Goal: Information Seeking & Learning: Learn about a topic

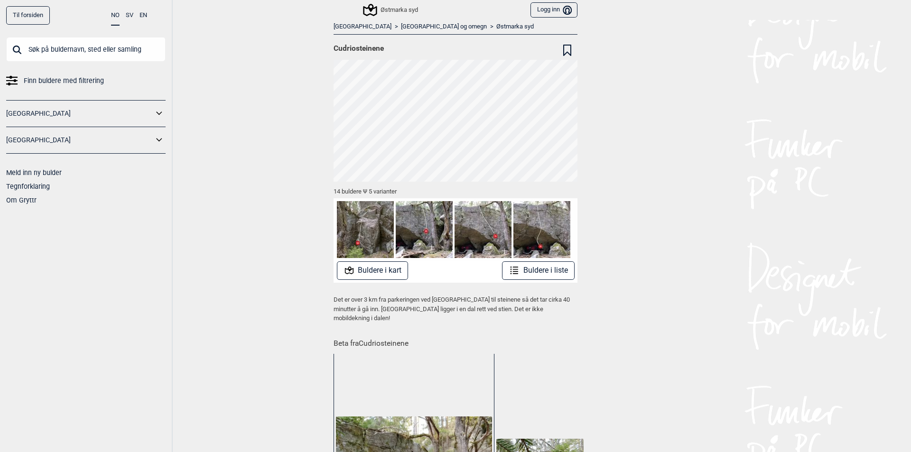
click at [428, 229] on img at bounding box center [424, 229] width 57 height 57
click at [366, 260] on div at bounding box center [455, 229] width 244 height 63
click at [369, 267] on button "Buldere i kart" at bounding box center [373, 270] width 72 height 18
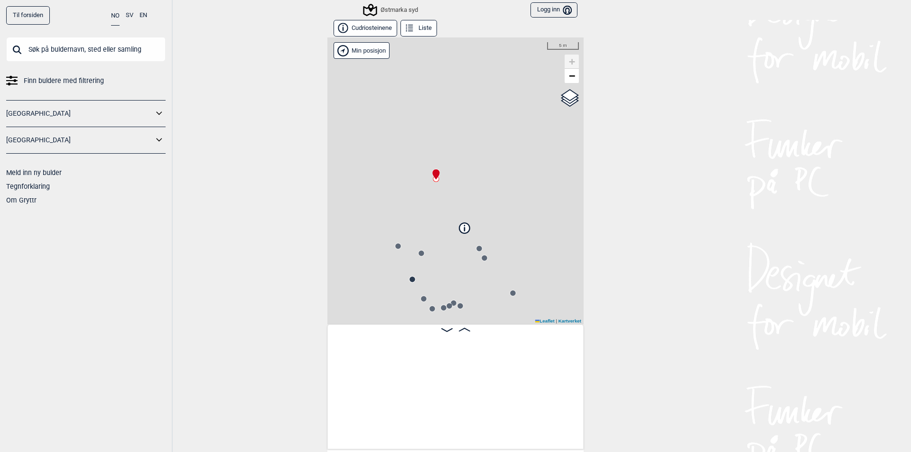
scroll to position [0, 74]
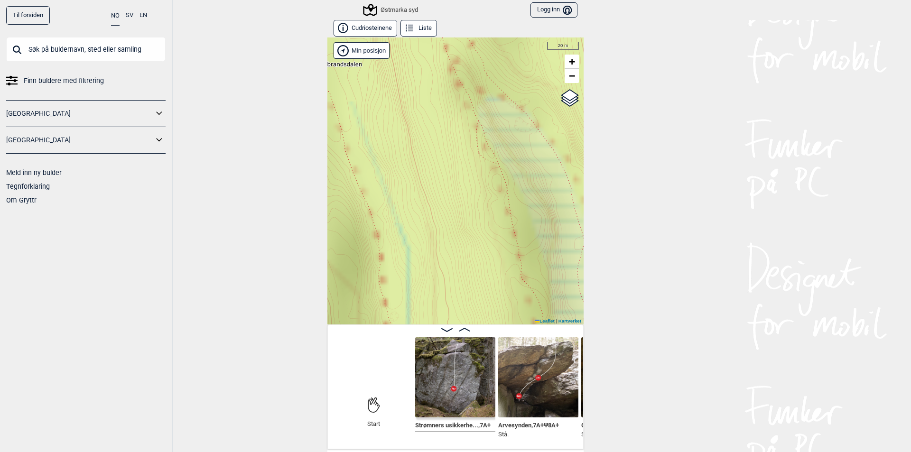
drag, startPoint x: 420, startPoint y: 129, endPoint x: 459, endPoint y: 217, distance: 96.0
click at [470, 238] on div "Østmarka syd Min posisjon 20 m + − Kartverket OpenStreetMap Google satellite Le…" at bounding box center [455, 180] width 256 height 287
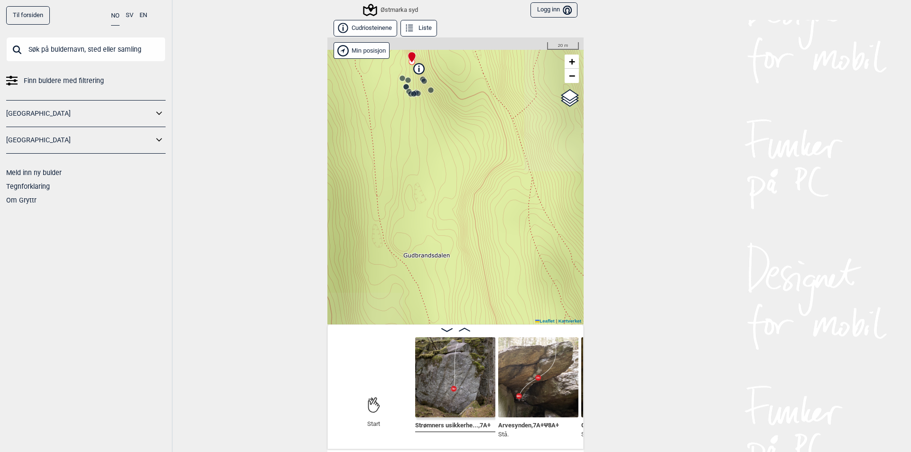
drag, startPoint x: 436, startPoint y: 195, endPoint x: 467, endPoint y: 256, distance: 68.5
click at [467, 256] on div "Østmarka syd Min posisjon 20 m + − Kartverket OpenStreetMap Google satellite Le…" at bounding box center [455, 180] width 256 height 287
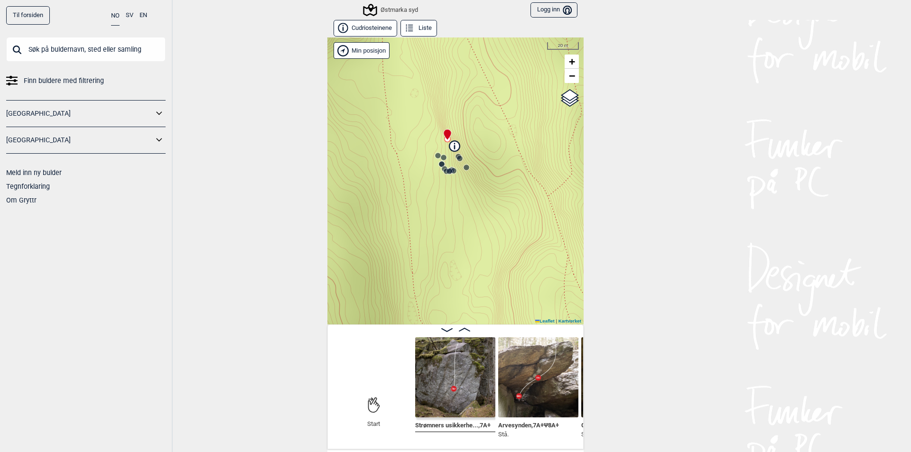
drag, startPoint x: 447, startPoint y: 215, endPoint x: 457, endPoint y: 183, distance: 33.8
click at [465, 249] on div "Østmarka syd Min posisjon 20 m + − Kartverket OpenStreetMap Google satellite Le…" at bounding box center [455, 180] width 256 height 287
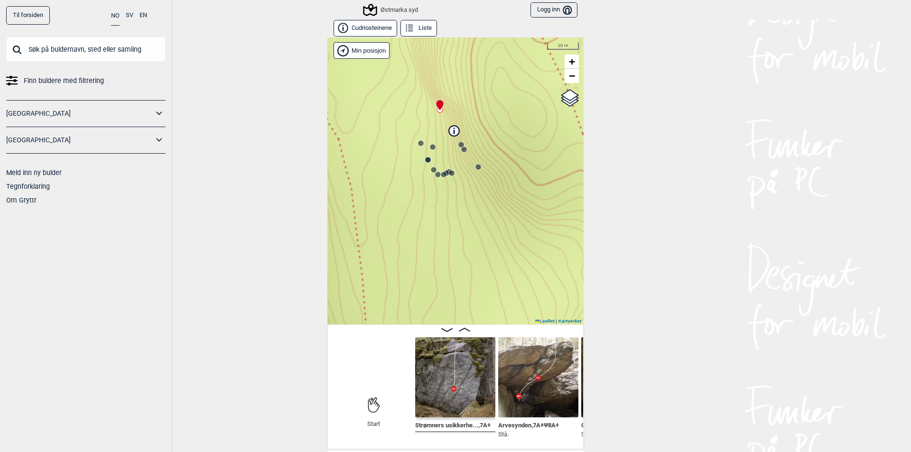
click at [430, 166] on icon at bounding box center [434, 170] width 8 height 8
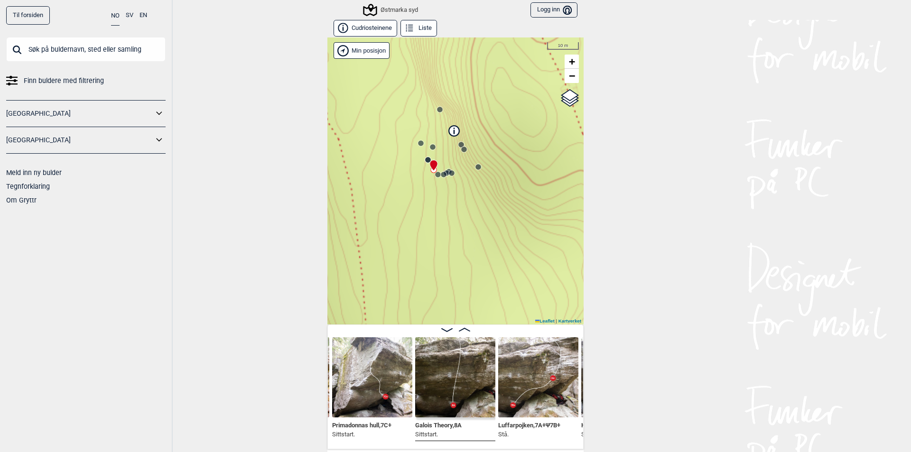
click at [424, 161] on icon at bounding box center [428, 160] width 8 height 8
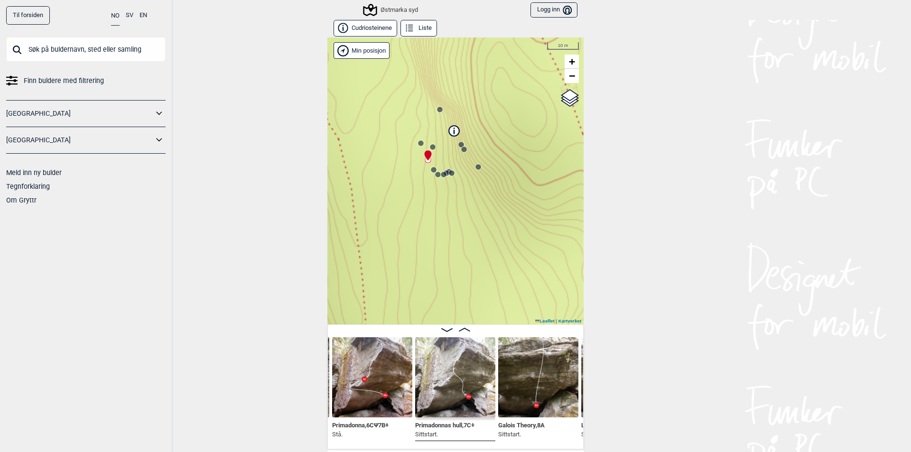
click at [472, 173] on div "Østmarka syd Min posisjon 10 m + − Kartverket OpenStreetMap Google satellite Le…" at bounding box center [455, 180] width 256 height 287
click at [476, 168] on circle at bounding box center [478, 167] width 6 height 6
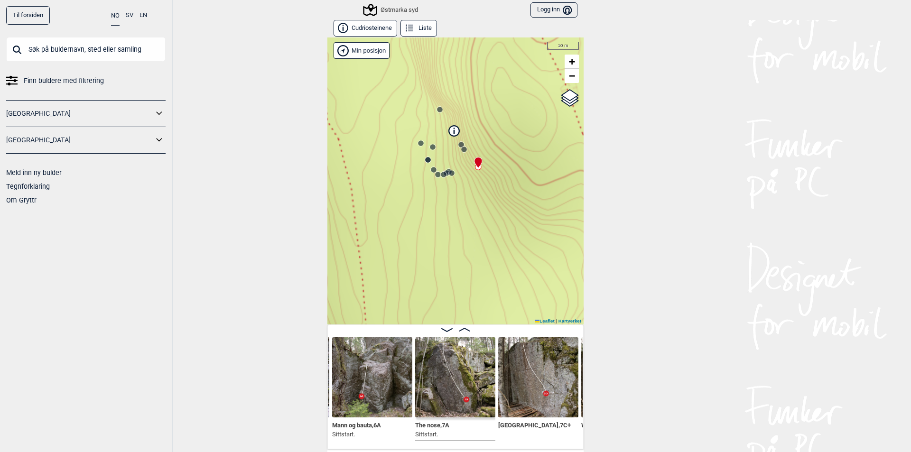
click at [458, 145] on circle at bounding box center [461, 144] width 6 height 6
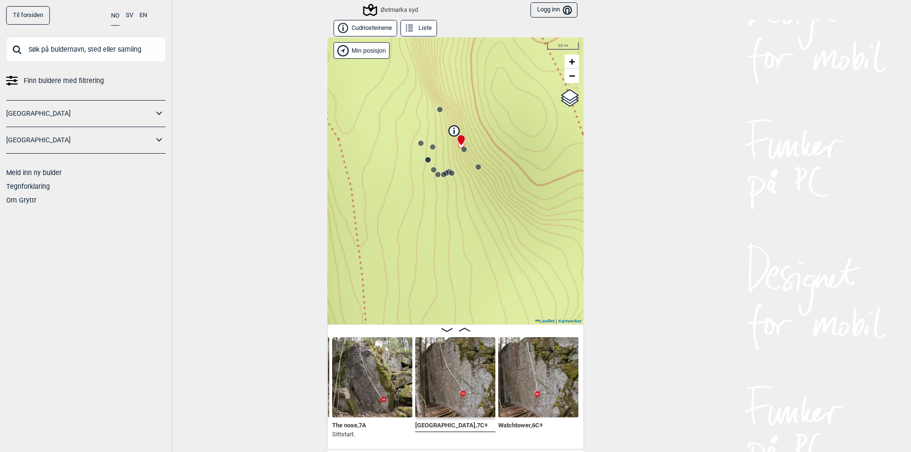
click at [458, 375] on img at bounding box center [455, 377] width 80 height 80
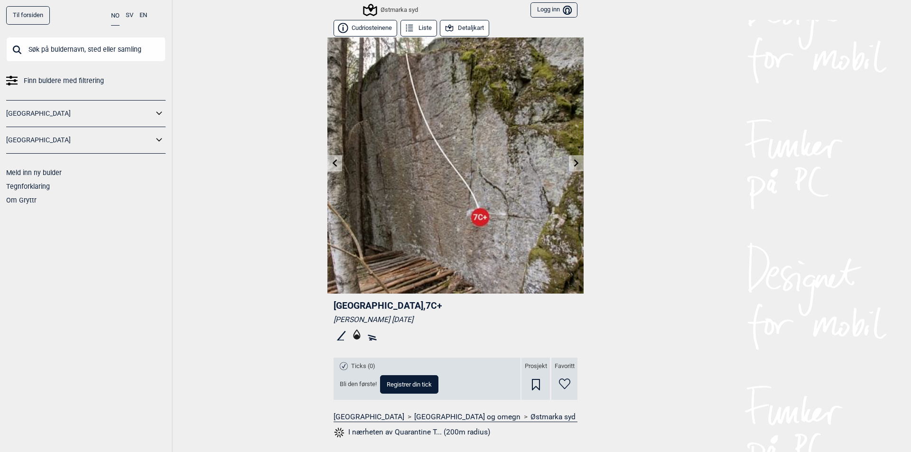
click at [573, 165] on icon at bounding box center [577, 163] width 8 height 8
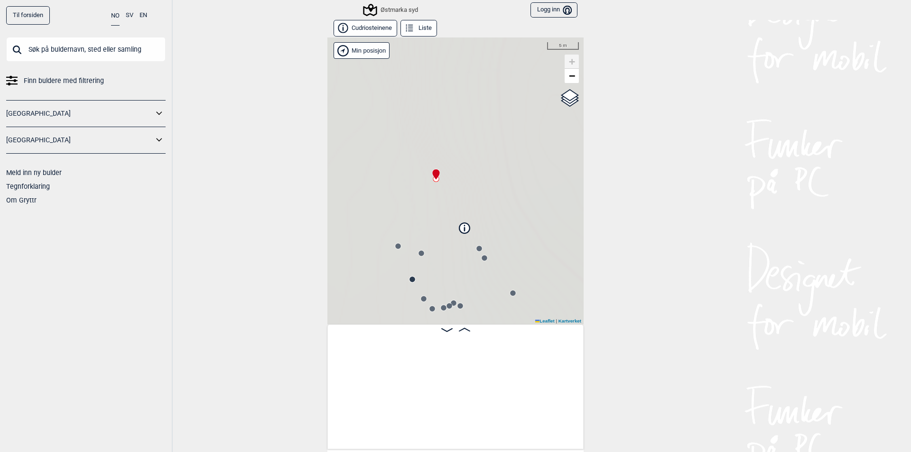
scroll to position [0, 74]
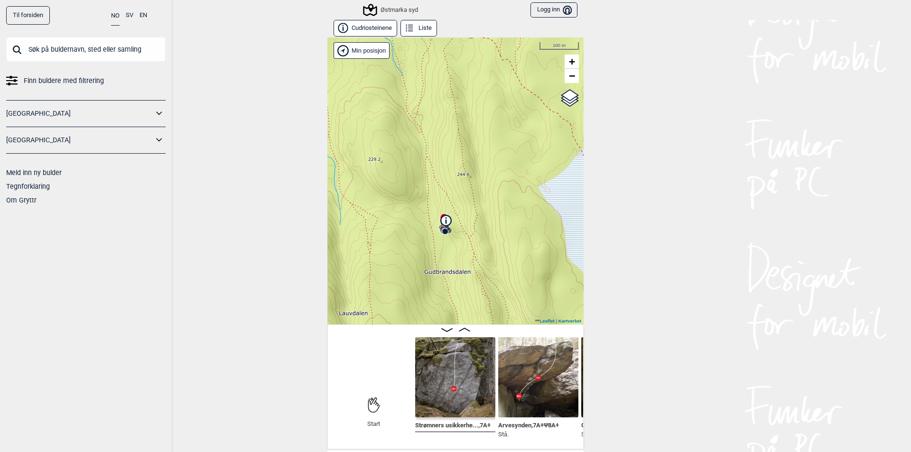
click at [444, 222] on icon at bounding box center [446, 220] width 10 height 10
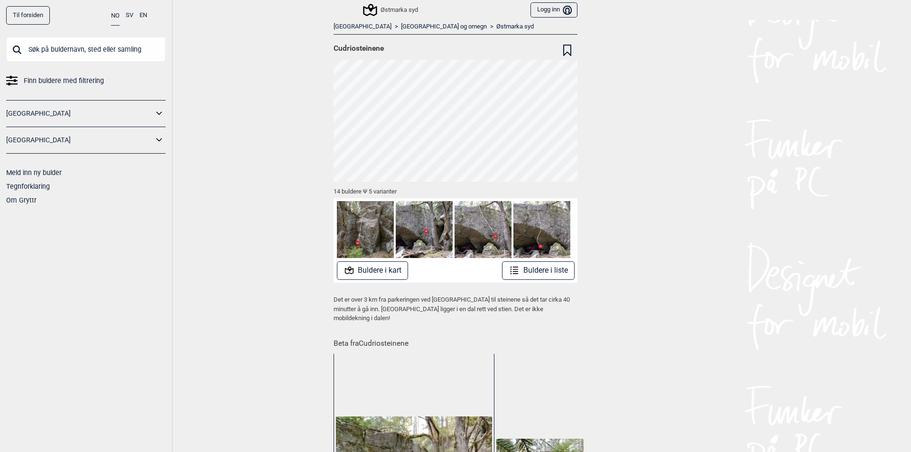
click at [376, 275] on button "Buldere i kart" at bounding box center [373, 270] width 72 height 18
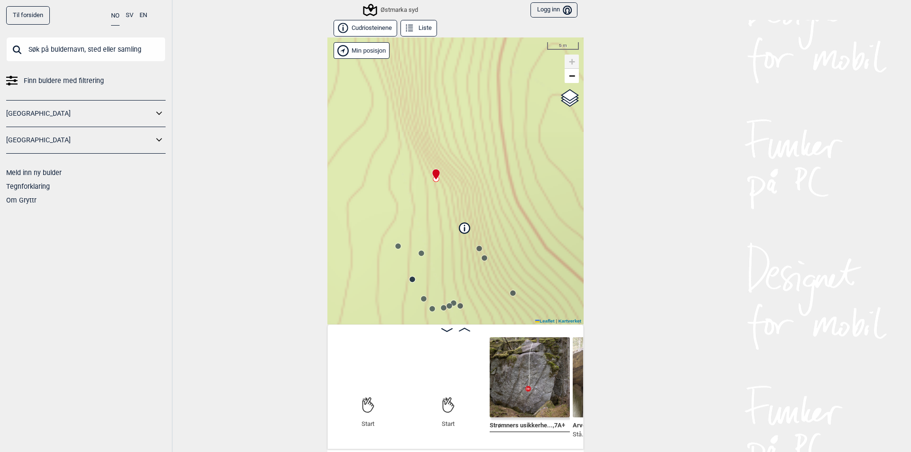
scroll to position [0, 74]
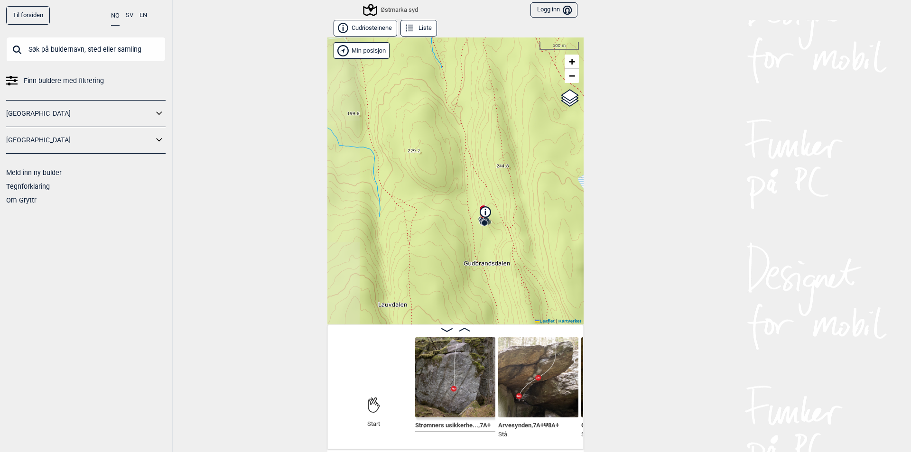
click at [472, 154] on div "Østmarka syd Min posisjon 100 m + − Kartverket OpenStreetMap Google satellite L…" at bounding box center [455, 180] width 256 height 287
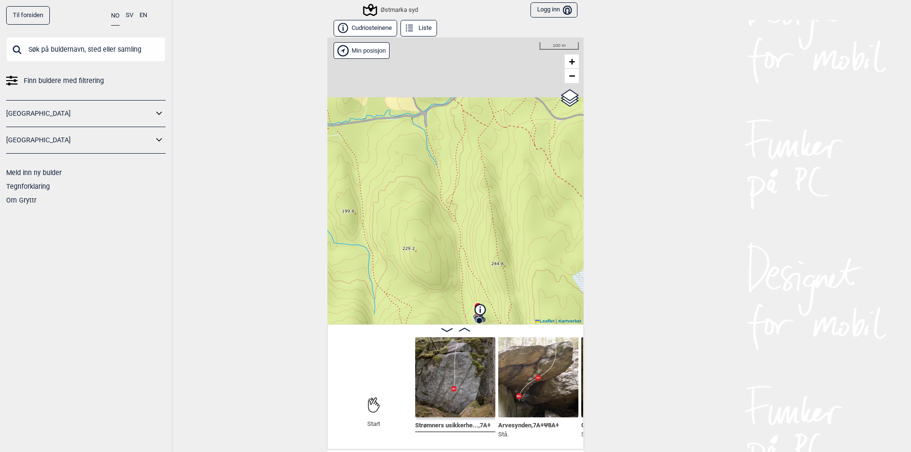
drag, startPoint x: 466, startPoint y: 233, endPoint x: 465, endPoint y: 240, distance: 6.2
click at [465, 240] on div "Østmarka syd Min posisjon 100 m + − Kartverket OpenStreetMap Google satellite L…" at bounding box center [455, 180] width 256 height 287
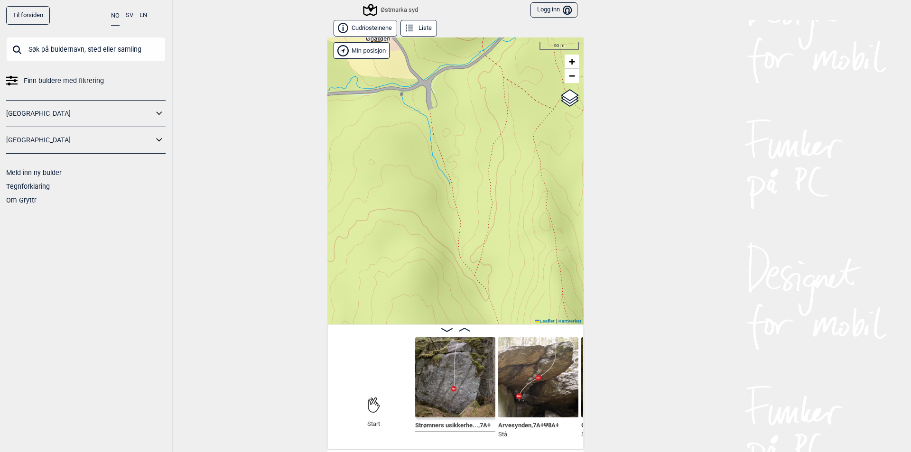
drag, startPoint x: 461, startPoint y: 197, endPoint x: 447, endPoint y: 100, distance: 98.3
click at [447, 100] on div "Østmarka syd Min posisjon 50 m + − Kartverket OpenStreetMap Google satellite Le…" at bounding box center [455, 180] width 256 height 287
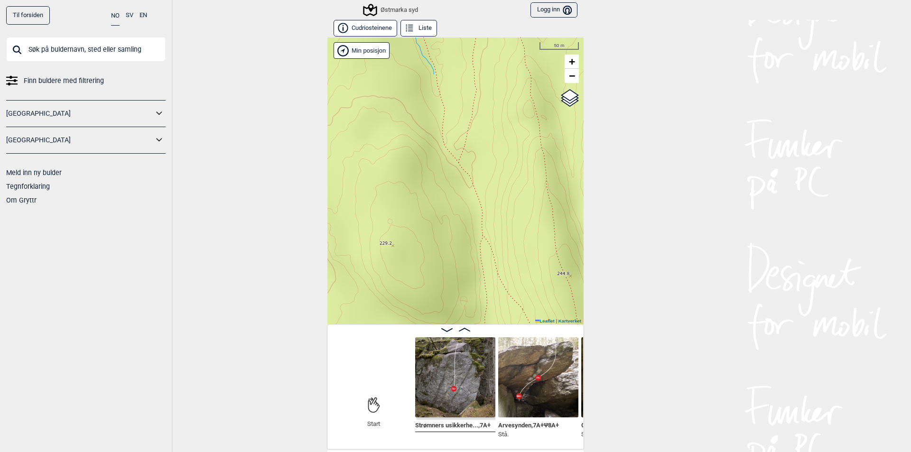
drag, startPoint x: 466, startPoint y: 187, endPoint x: 415, endPoint y: 85, distance: 113.5
click at [415, 85] on div "Østmarka syd Min posisjon 50 m + − Kartverket OpenStreetMap Google satellite Le…" at bounding box center [455, 180] width 256 height 287
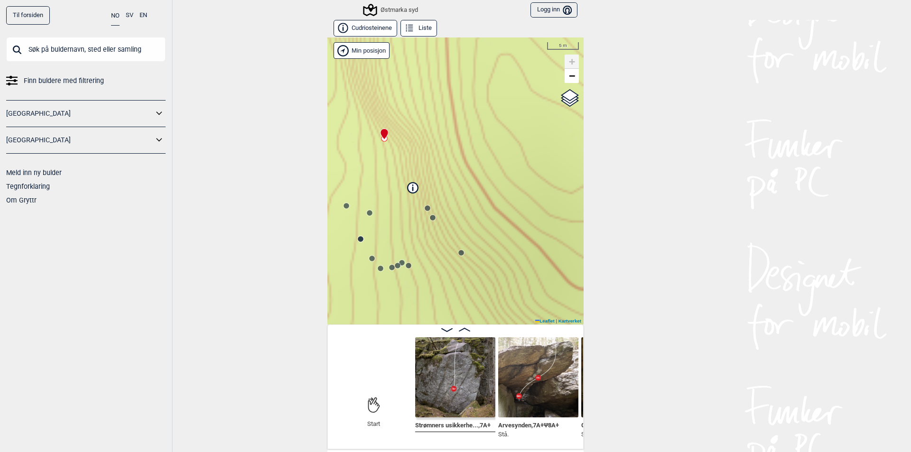
click at [408, 188] on icon at bounding box center [412, 187] width 10 height 10
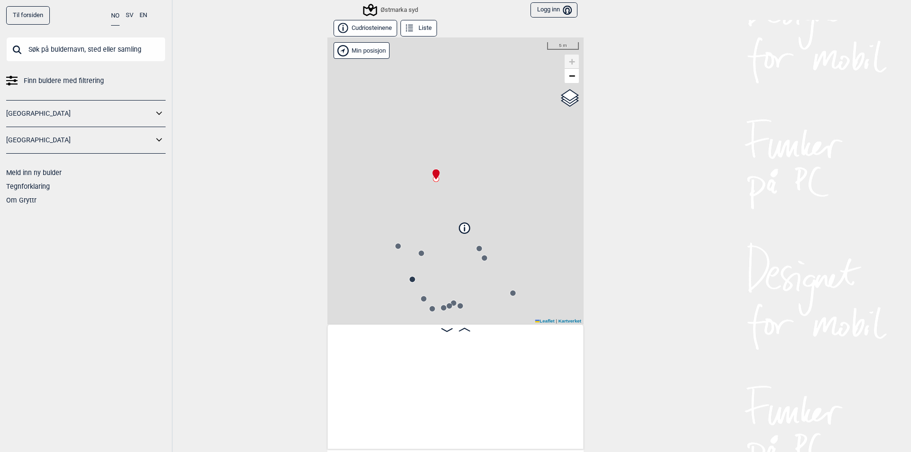
scroll to position [0, 74]
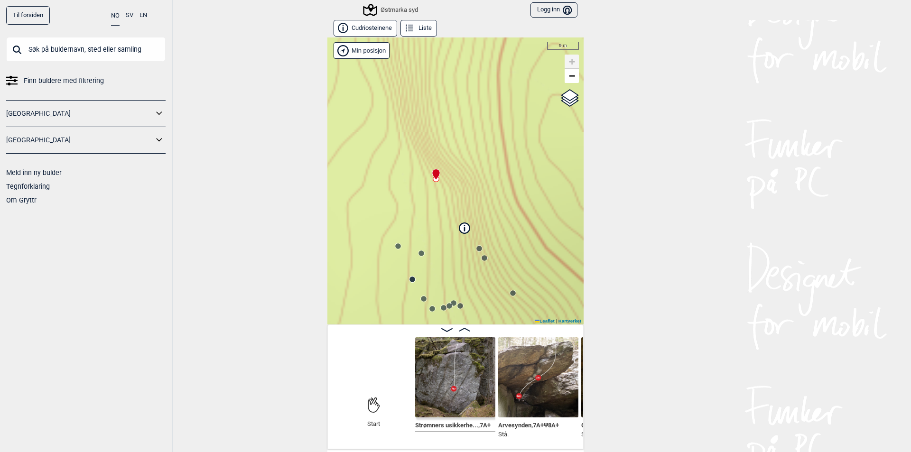
click at [433, 178] on icon at bounding box center [435, 174] width 7 height 10
click at [396, 250] on icon at bounding box center [398, 246] width 8 height 8
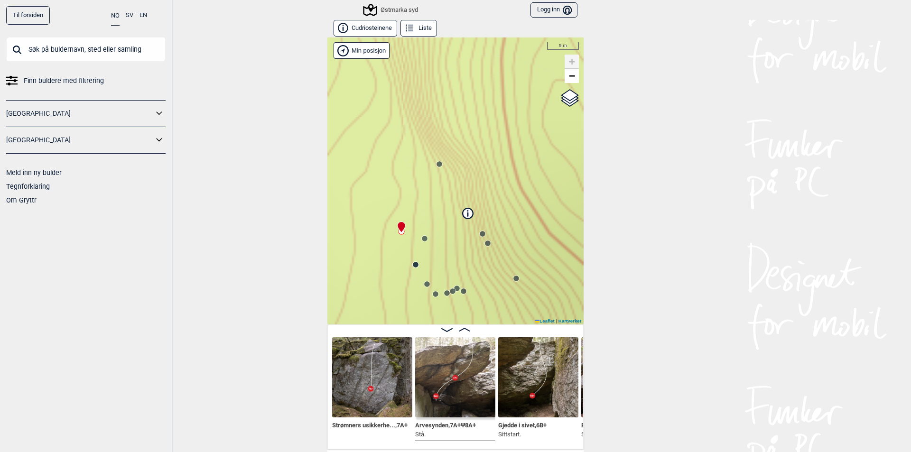
drag, startPoint x: 439, startPoint y: 211, endPoint x: 437, endPoint y: 182, distance: 29.4
click at [437, 182] on div "Østmarka syd Min posisjon 5 m + − Kartverket OpenStreetMap Google satellite Lea…" at bounding box center [455, 180] width 256 height 287
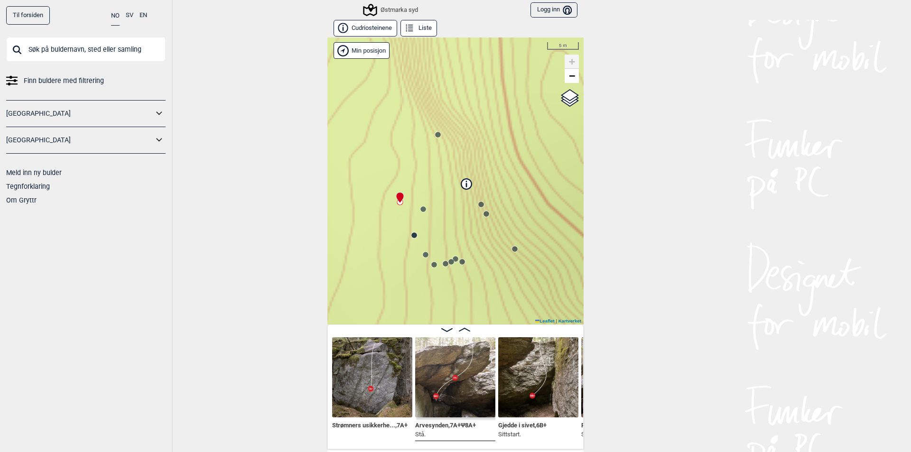
click at [453, 371] on img at bounding box center [455, 377] width 80 height 80
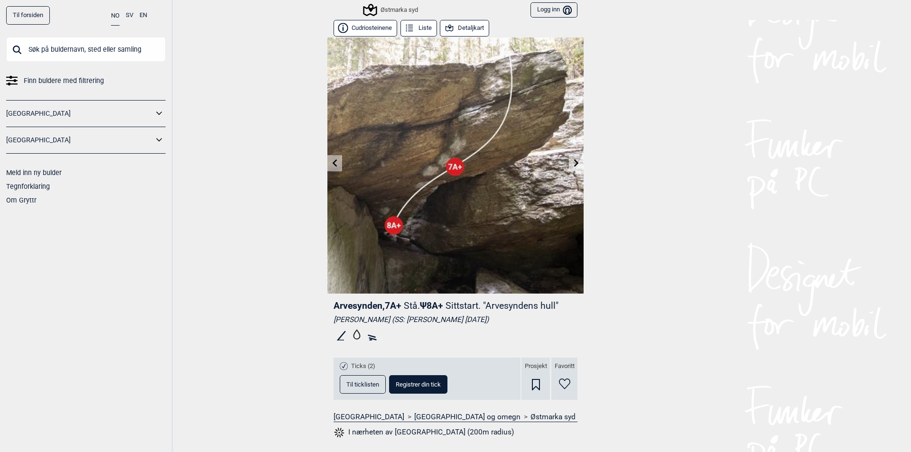
click at [573, 161] on icon at bounding box center [577, 163] width 8 height 8
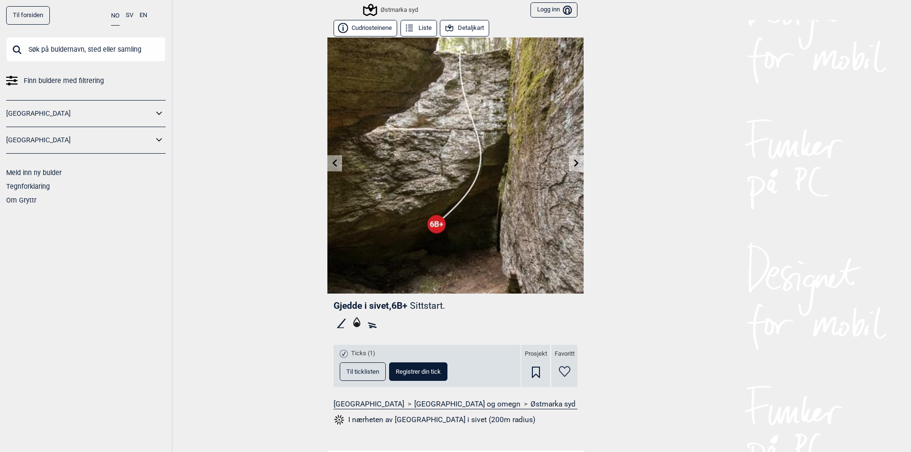
click at [574, 161] on icon at bounding box center [576, 163] width 5 height 8
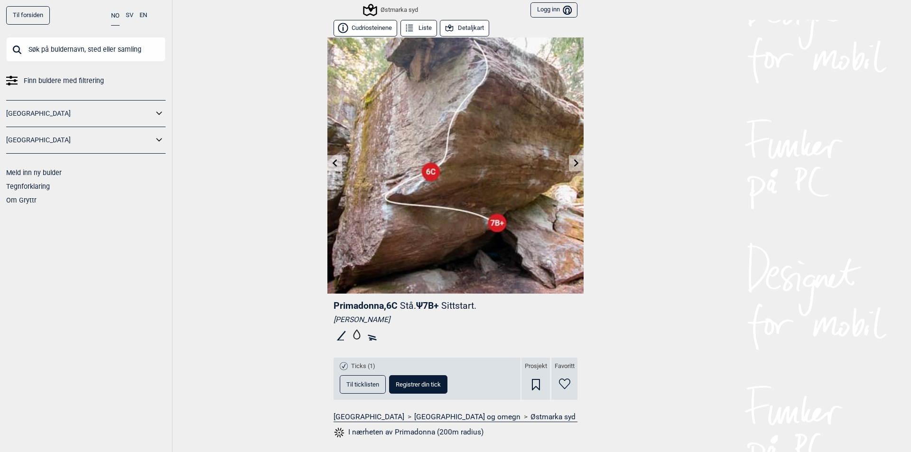
click at [573, 164] on icon at bounding box center [577, 163] width 8 height 8
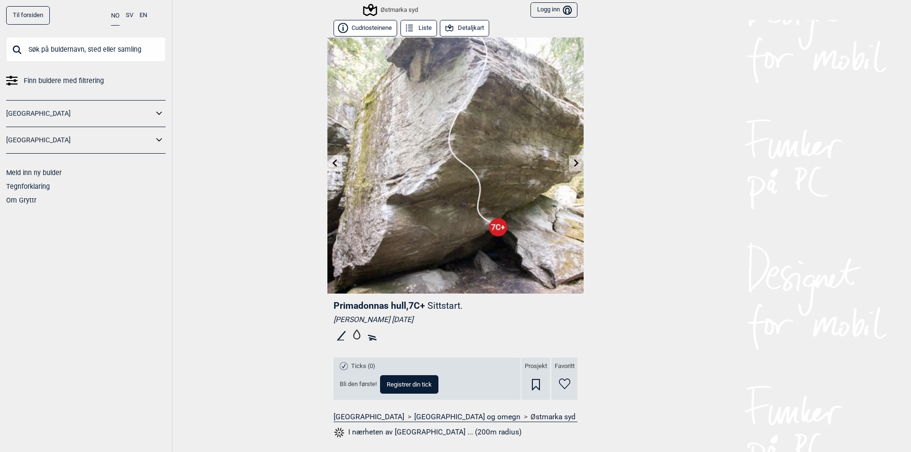
click at [574, 161] on icon at bounding box center [576, 163] width 5 height 8
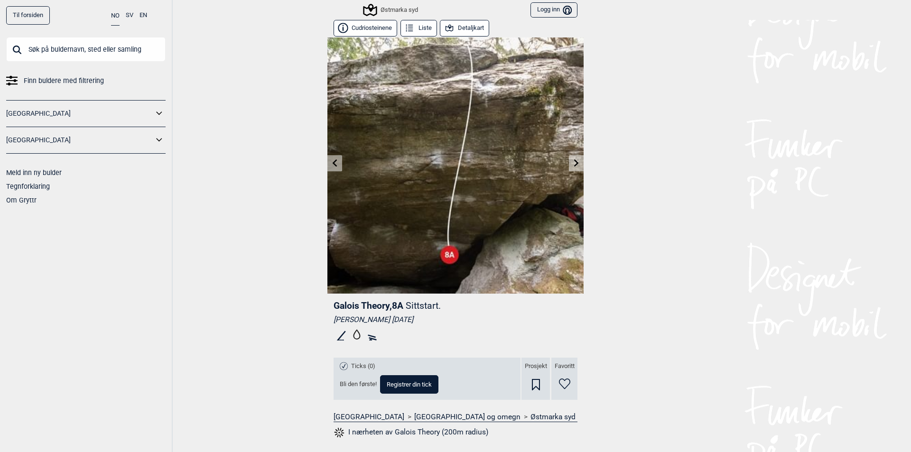
click at [573, 163] on icon at bounding box center [577, 163] width 8 height 8
drag, startPoint x: 607, startPoint y: 176, endPoint x: 621, endPoint y: 179, distance: 14.4
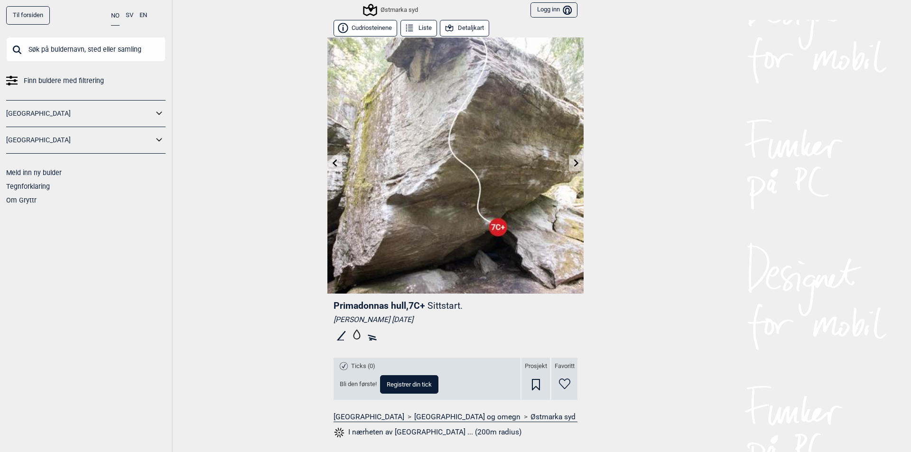
click at [30, 19] on link "Til forsiden" at bounding box center [28, 15] width 44 height 18
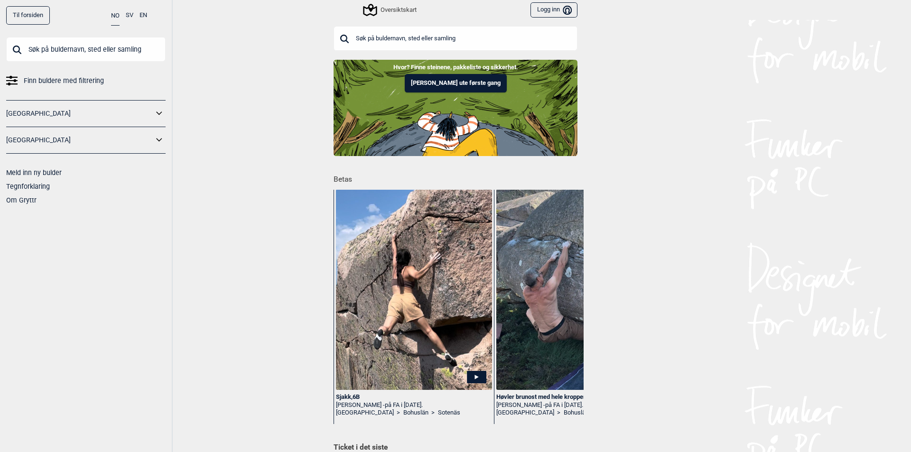
click at [113, 20] on button "NO" at bounding box center [115, 15] width 9 height 19
click at [404, 10] on div "Oversiktskart" at bounding box center [390, 9] width 52 height 11
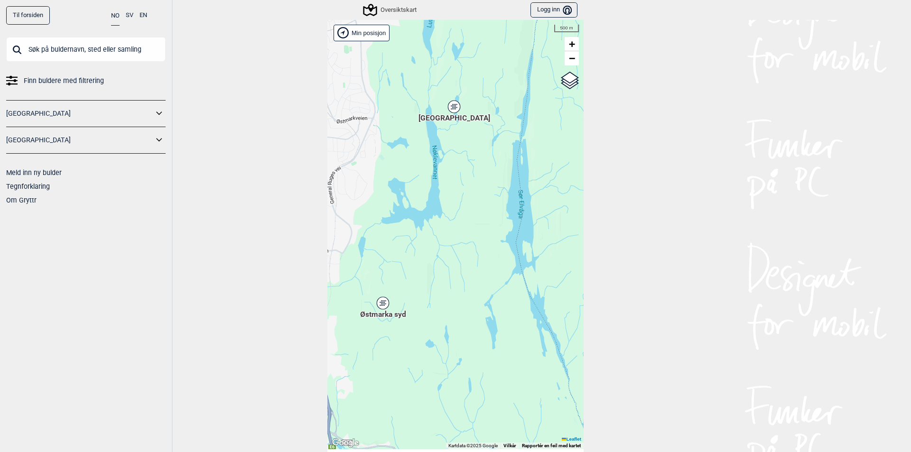
click at [451, 105] on div "[GEOGRAPHIC_DATA]" at bounding box center [454, 107] width 6 height 6
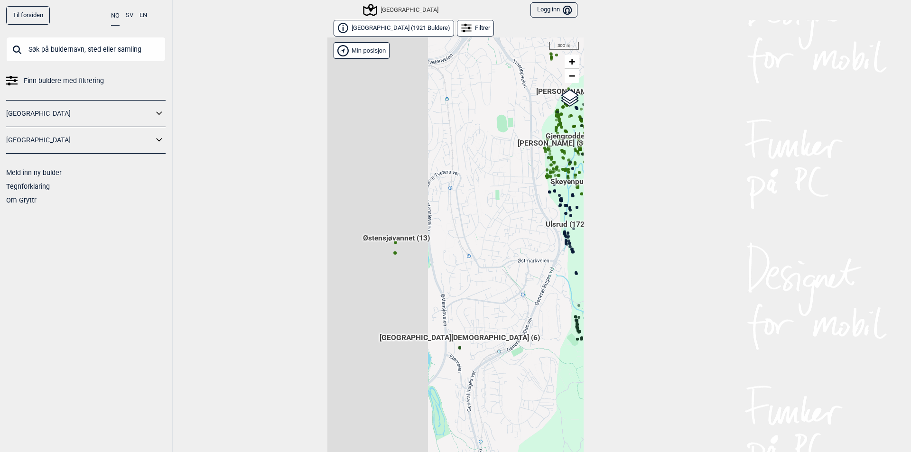
click at [548, 276] on div "Hallingdal Stange [GEOGRAPHIC_DATA] syd [GEOGRAPHIC_DATA] og omegn [GEOGRAPHIC_…" at bounding box center [455, 251] width 256 height 429
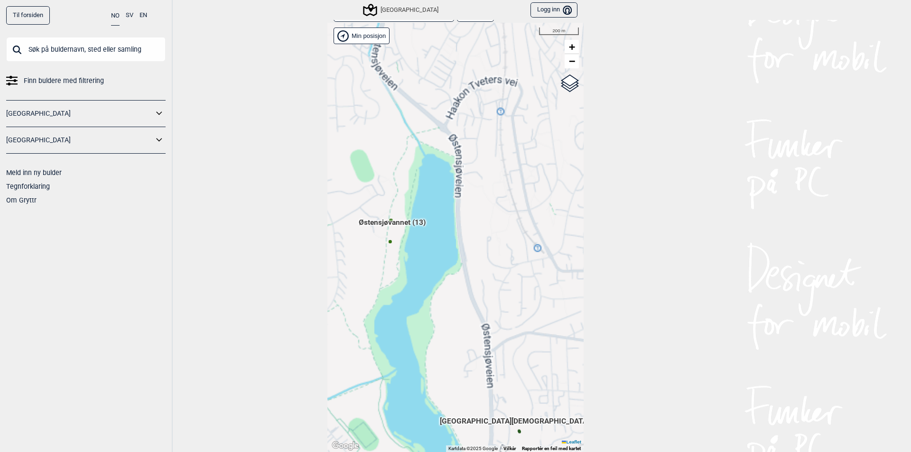
click at [414, 187] on div "Hallingdal Stange [GEOGRAPHIC_DATA] syd [GEOGRAPHIC_DATA] og omegn [GEOGRAPHIC_…" at bounding box center [455, 237] width 256 height 429
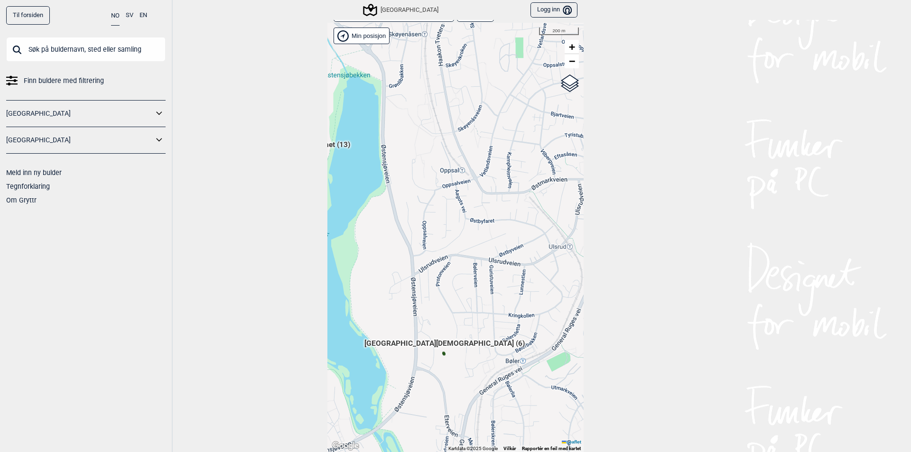
click at [441, 355] on span "[GEOGRAPHIC_DATA][DEMOGRAPHIC_DATA] (6)" at bounding box center [444, 347] width 160 height 18
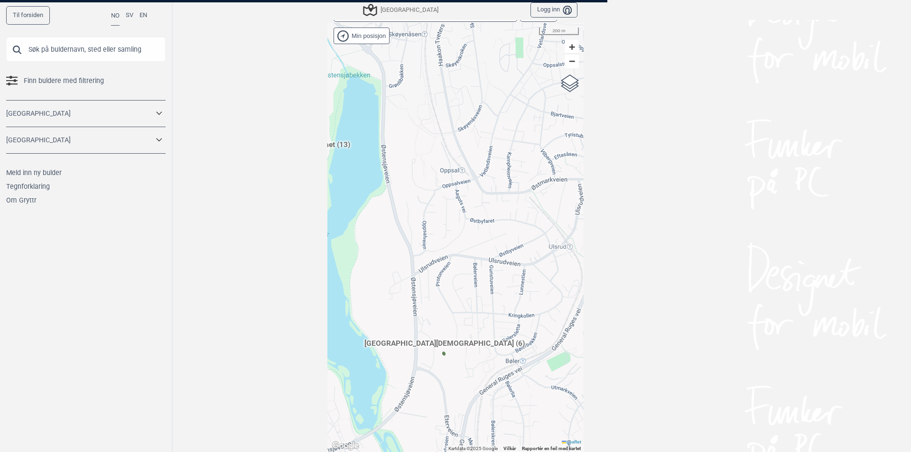
click at [388, 294] on div at bounding box center [455, 226] width 911 height 452
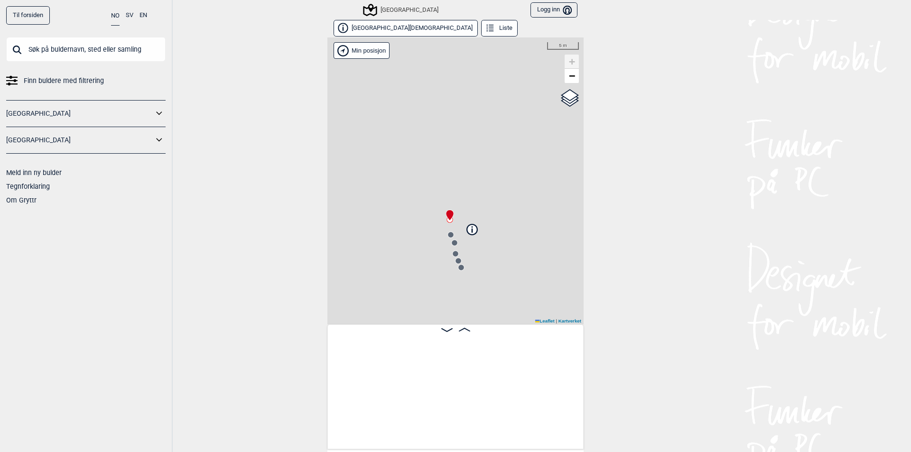
scroll to position [0, 74]
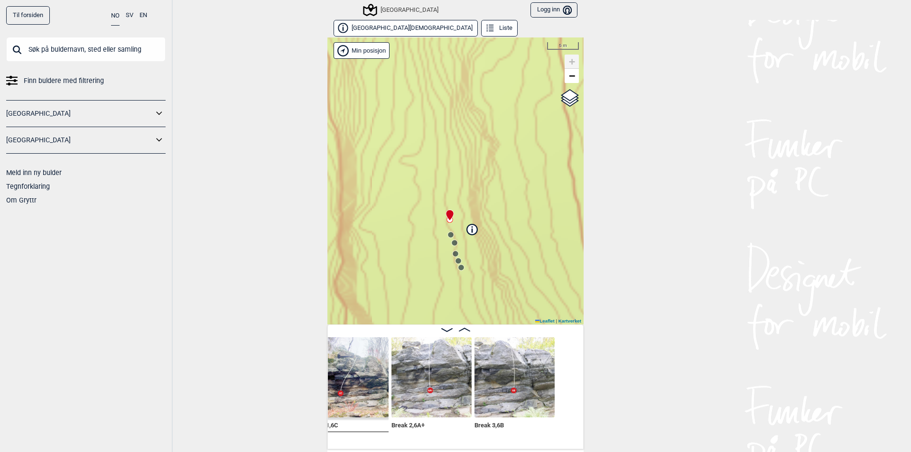
scroll to position [0, 209]
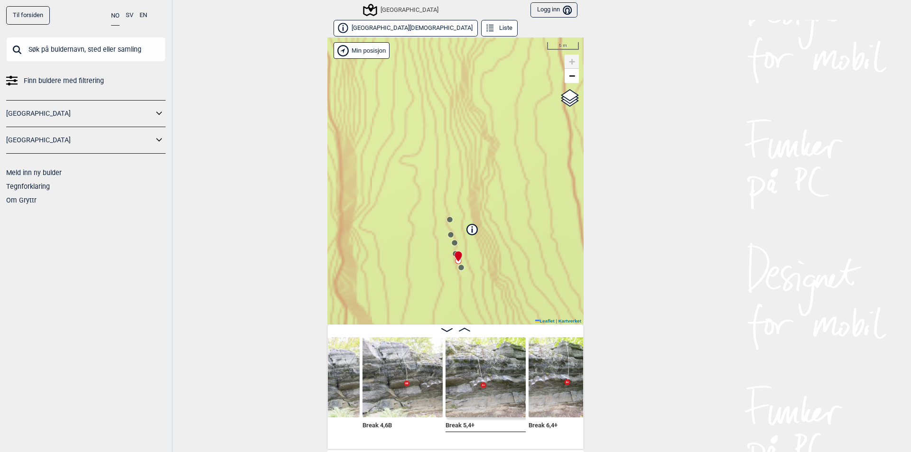
scroll to position [0, 337]
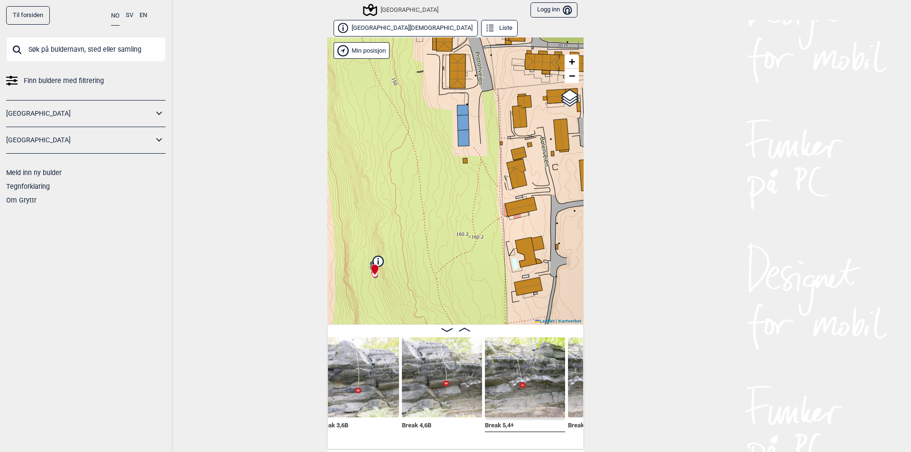
drag, startPoint x: 467, startPoint y: 209, endPoint x: 428, endPoint y: 249, distance: 55.7
click at [428, 249] on div "Speidersteinen Barnehageveggen Cowboyveggen Bølerveggen [GEOGRAPHIC_DATA] Min p…" at bounding box center [455, 180] width 256 height 287
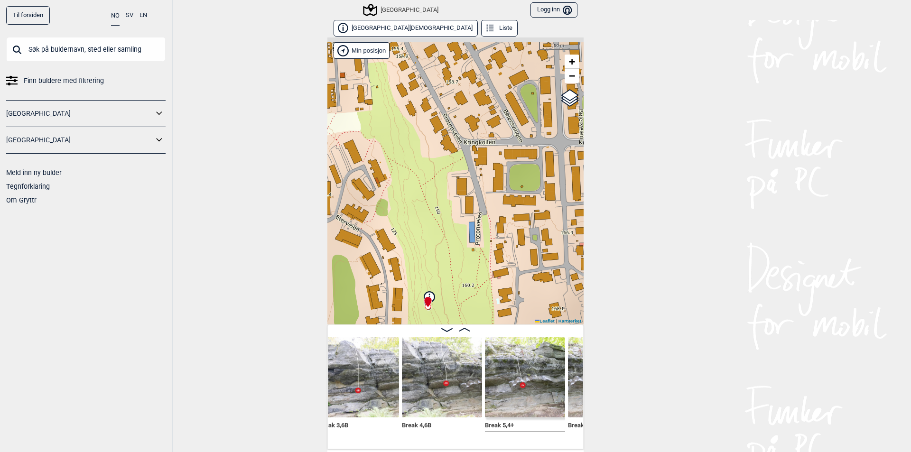
drag, startPoint x: 449, startPoint y: 265, endPoint x: 472, endPoint y: 312, distance: 52.2
click at [472, 312] on div "Speidersteinen Barnehageveggen Cowboyveggen Bølerveggen [GEOGRAPHIC_DATA] Min p…" at bounding box center [455, 180] width 256 height 287
drag, startPoint x: 481, startPoint y: 213, endPoint x: 481, endPoint y: 299, distance: 85.9
click at [481, 299] on div "Speidersteinen Barnehageveggen Cowboyveggen Bølerveggen [GEOGRAPHIC_DATA] Min p…" at bounding box center [455, 180] width 256 height 287
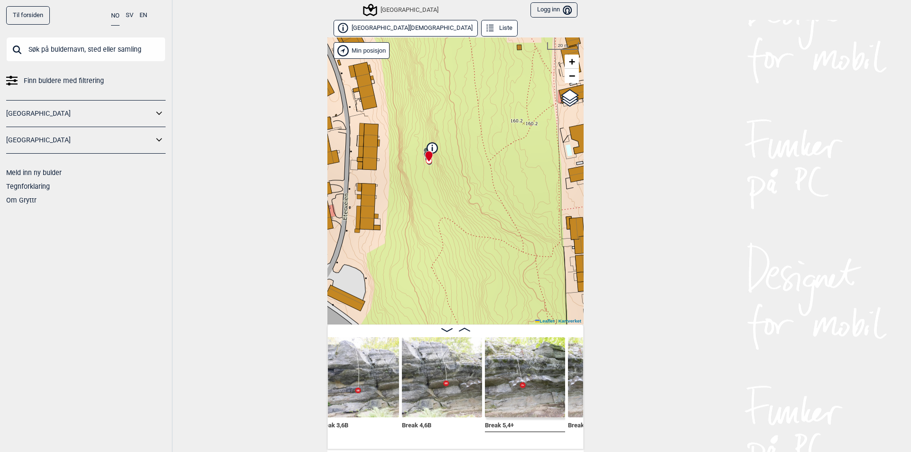
drag, startPoint x: 495, startPoint y: 252, endPoint x: 473, endPoint y: 216, distance: 41.7
click at [473, 216] on div "Speidersteinen Barnehageveggen Cowboyveggen Bølerveggen [GEOGRAPHIC_DATA] Min p…" at bounding box center [455, 180] width 256 height 287
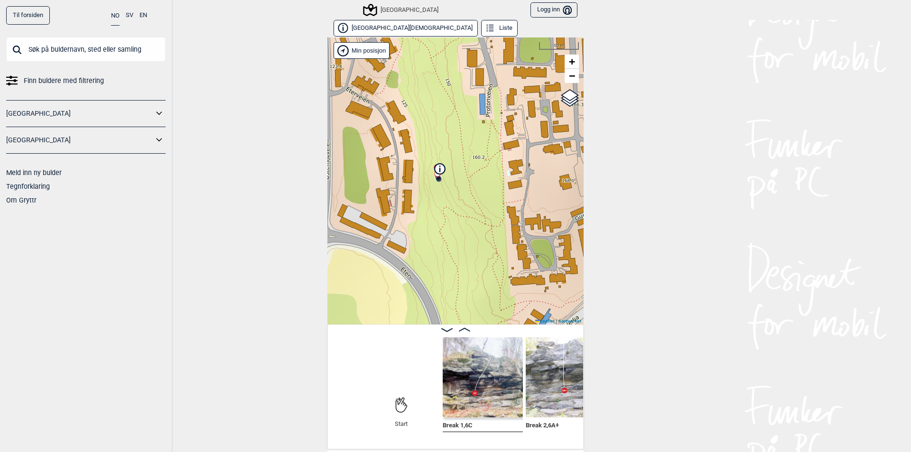
scroll to position [0, 46]
click at [460, 384] on img at bounding box center [484, 377] width 80 height 80
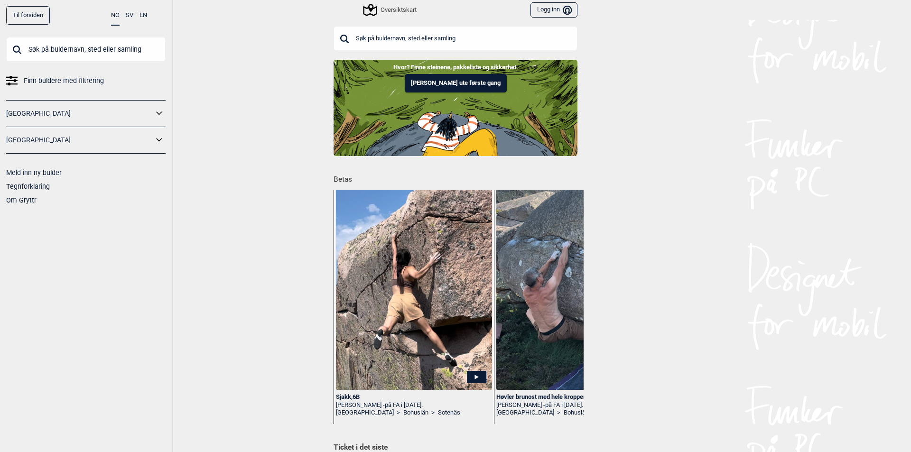
click at [385, 10] on div "Oversiktskart" at bounding box center [390, 9] width 52 height 11
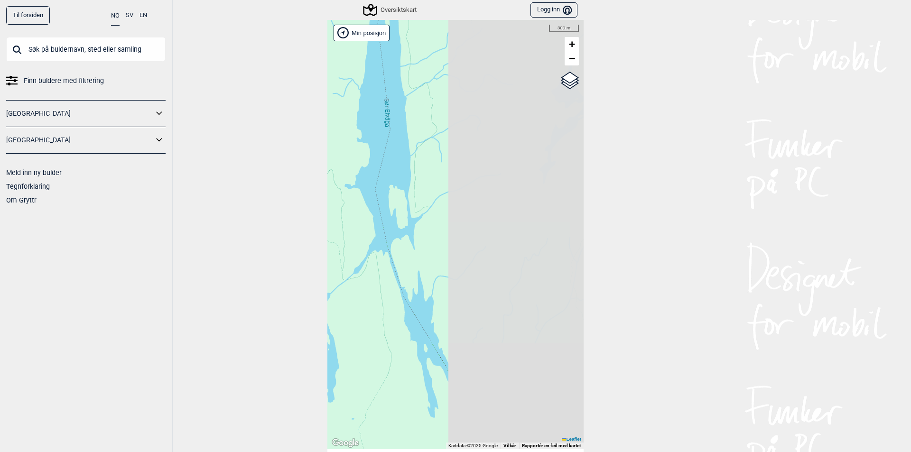
drag, startPoint x: 520, startPoint y: 214, endPoint x: 359, endPoint y: 173, distance: 166.5
click at [359, 173] on div "Hallingdal Stange [GEOGRAPHIC_DATA] syd [GEOGRAPHIC_DATA] og omegn [GEOGRAPHIC_…" at bounding box center [455, 234] width 256 height 429
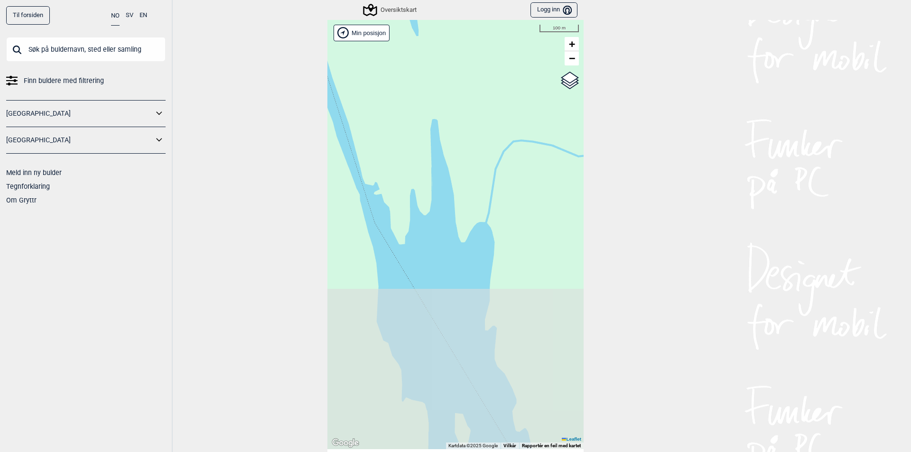
drag, startPoint x: 458, startPoint y: 301, endPoint x: 508, endPoint y: 134, distance: 174.2
click at [508, 134] on div "Hallingdal Stange [GEOGRAPHIC_DATA] syd [GEOGRAPHIC_DATA] og omegn [GEOGRAPHIC_…" at bounding box center [455, 234] width 256 height 429
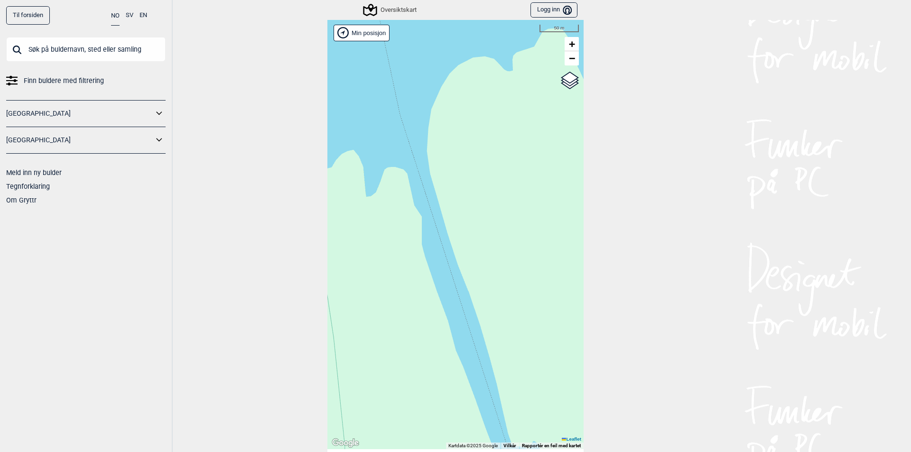
click at [436, 237] on div "Hallingdal Stange [GEOGRAPHIC_DATA] syd [GEOGRAPHIC_DATA] og omegn [GEOGRAPHIC_…" at bounding box center [455, 234] width 256 height 429
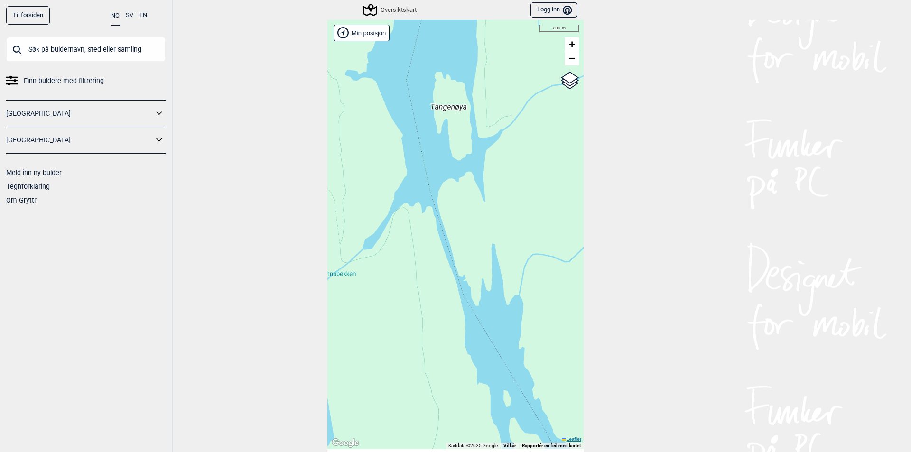
drag, startPoint x: 437, startPoint y: 217, endPoint x: 570, endPoint y: 437, distance: 257.3
click at [570, 436] on div "Hallingdal Stange [GEOGRAPHIC_DATA] syd [GEOGRAPHIC_DATA] og omegn [GEOGRAPHIC_…" at bounding box center [455, 234] width 256 height 429
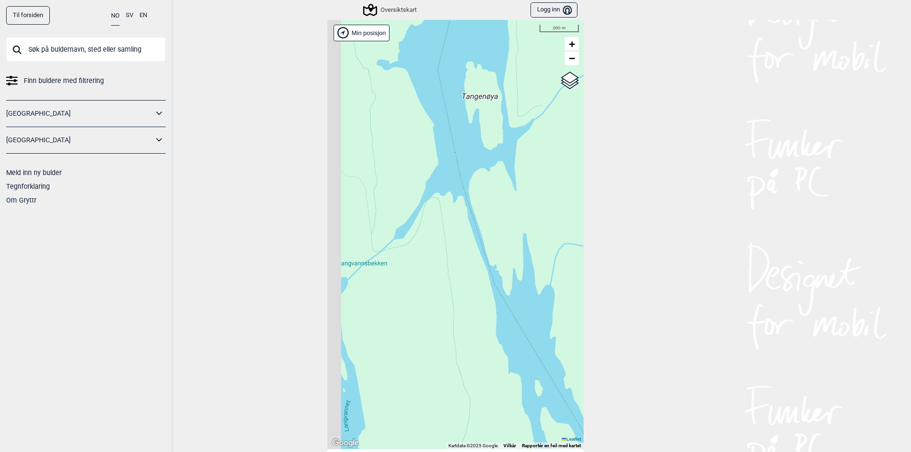
drag, startPoint x: 451, startPoint y: 292, endPoint x: 501, endPoint y: 276, distance: 53.3
click at [506, 278] on div "Hallingdal Stange [GEOGRAPHIC_DATA] syd [GEOGRAPHIC_DATA] og omegn [GEOGRAPHIC_…" at bounding box center [455, 234] width 256 height 429
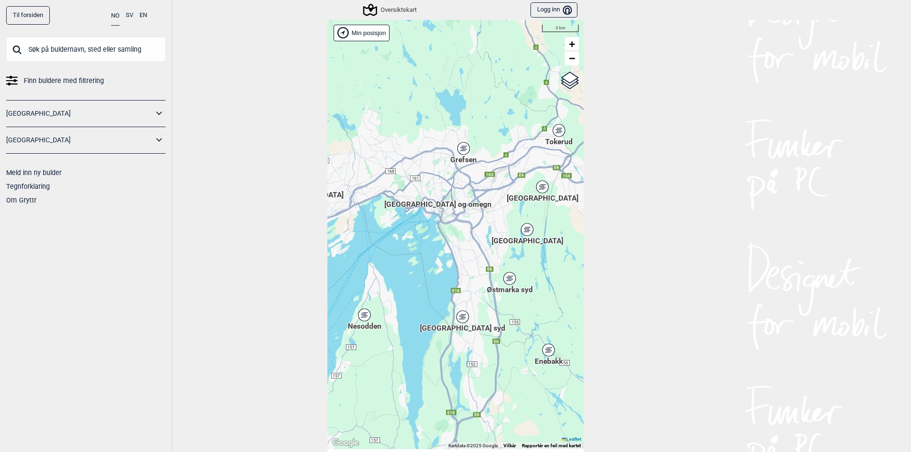
drag, startPoint x: 431, startPoint y: 217, endPoint x: 463, endPoint y: 223, distance: 32.5
click at [472, 234] on div "Hallingdal Stange [GEOGRAPHIC_DATA] syd [GEOGRAPHIC_DATA] og omegn [GEOGRAPHIC_…" at bounding box center [455, 234] width 256 height 429
click at [439, 200] on span "[GEOGRAPHIC_DATA] og omegn" at bounding box center [437, 200] width 107 height 0
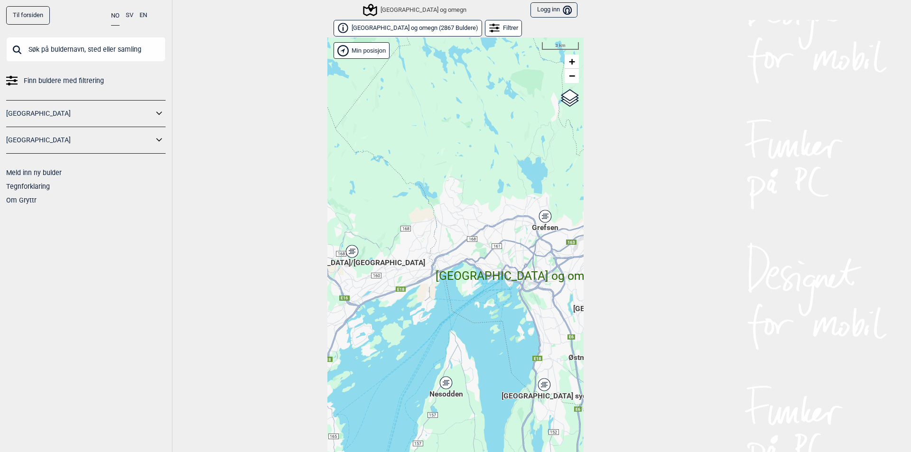
scroll to position [15, 0]
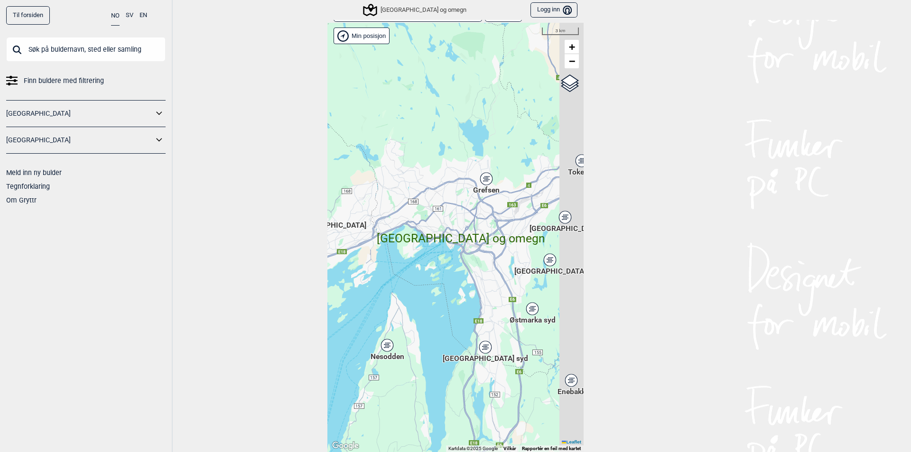
drag, startPoint x: 474, startPoint y: 223, endPoint x: 456, endPoint y: 215, distance: 20.0
click at [456, 215] on div "Hallingdal Stange [GEOGRAPHIC_DATA] syd [GEOGRAPHIC_DATA] og omegn [GEOGRAPHIC_…" at bounding box center [455, 237] width 256 height 429
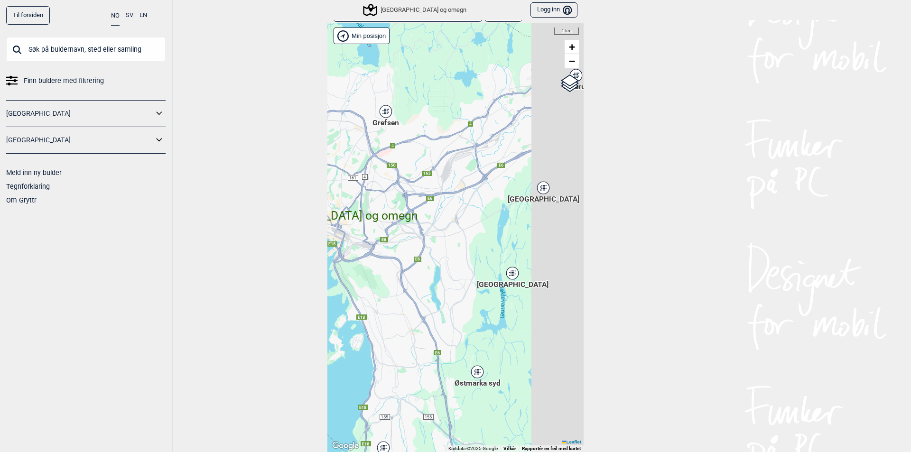
drag, startPoint x: 503, startPoint y: 254, endPoint x: 392, endPoint y: 237, distance: 112.3
click at [392, 237] on div "Hallingdal Stange [GEOGRAPHIC_DATA] syd [GEOGRAPHIC_DATA] og omegn [GEOGRAPHIC_…" at bounding box center [455, 237] width 256 height 429
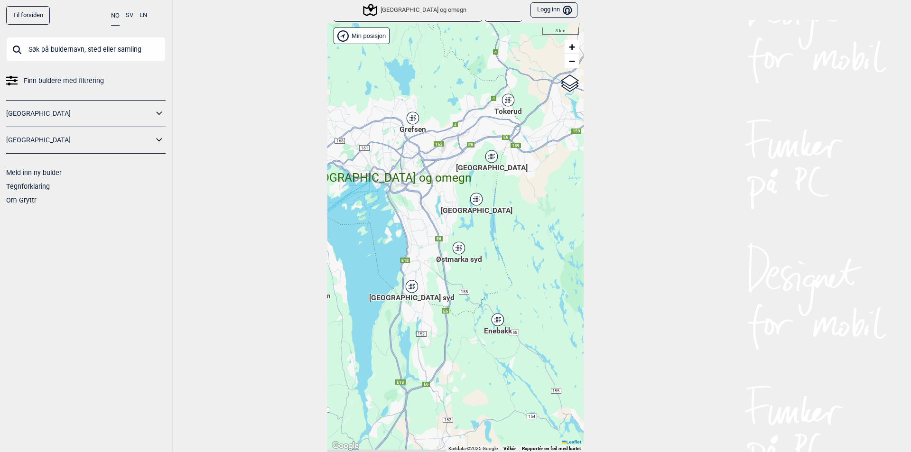
drag, startPoint x: 431, startPoint y: 261, endPoint x: 436, endPoint y: 243, distance: 18.6
click at [436, 243] on div "Hallingdal Stange [GEOGRAPHIC_DATA] syd [GEOGRAPHIC_DATA] og omegn [GEOGRAPHIC_…" at bounding box center [455, 237] width 256 height 429
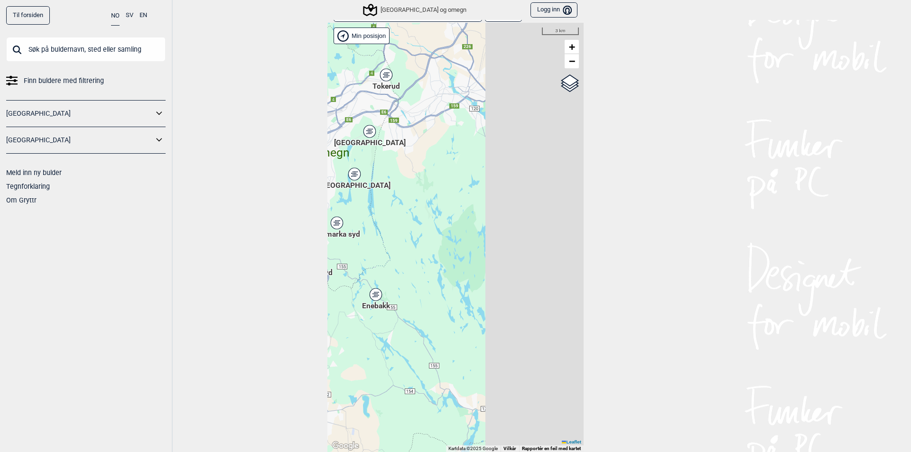
click at [396, 275] on div "Hallingdal Stange [GEOGRAPHIC_DATA] syd [GEOGRAPHIC_DATA] og omegn [GEOGRAPHIC_…" at bounding box center [455, 237] width 256 height 429
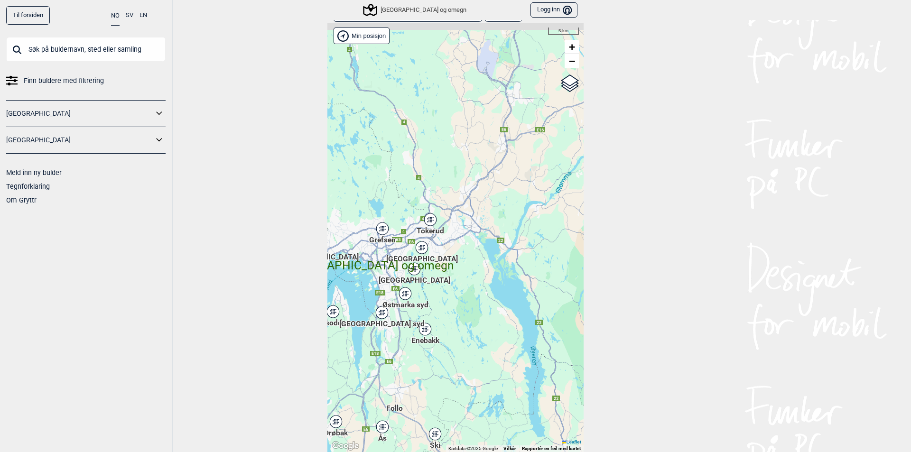
drag, startPoint x: 435, startPoint y: 345, endPoint x: 441, endPoint y: 353, distance: 10.5
click at [441, 353] on div "Hallingdal Stange [GEOGRAPHIC_DATA] syd [GEOGRAPHIC_DATA] og omegn [GEOGRAPHIC_…" at bounding box center [455, 237] width 256 height 429
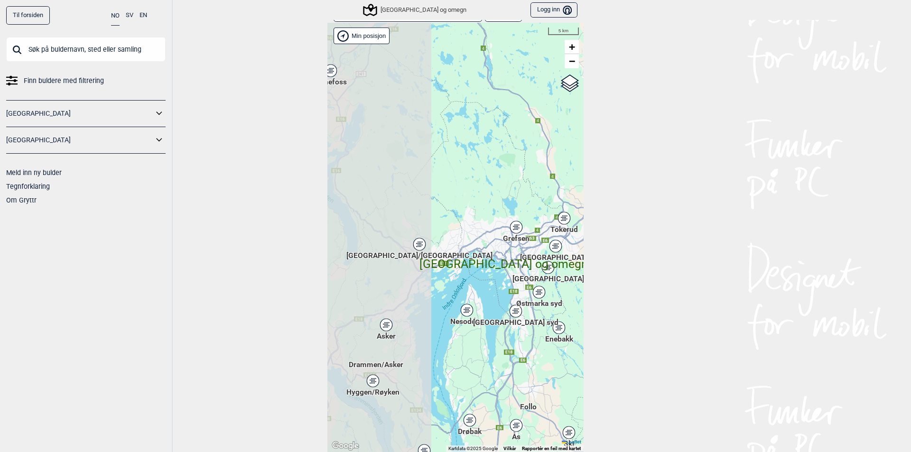
drag, startPoint x: 429, startPoint y: 323, endPoint x: 562, endPoint y: 320, distance: 132.4
click at [562, 320] on div "Hallingdal Stange [GEOGRAPHIC_DATA] syd [GEOGRAPHIC_DATA] og omegn [GEOGRAPHIC_…" at bounding box center [455, 237] width 256 height 429
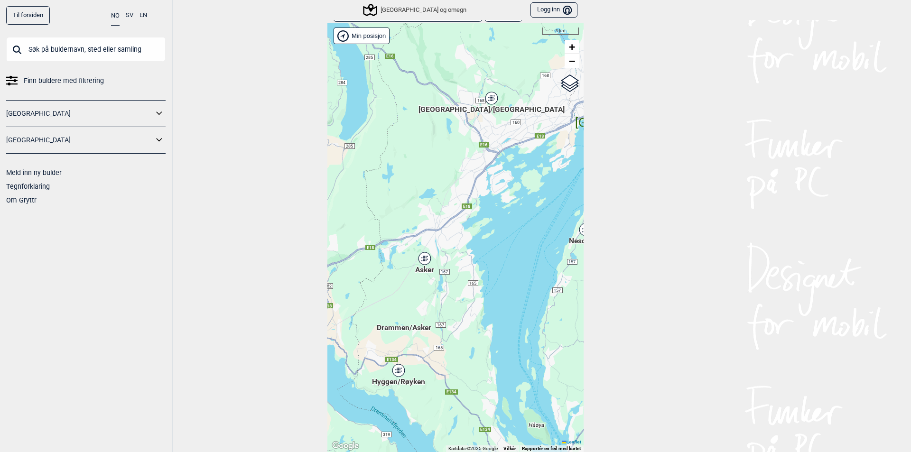
drag, startPoint x: 432, startPoint y: 352, endPoint x: 448, endPoint y: 351, distance: 16.2
click at [448, 351] on div "Hallingdal Stange [GEOGRAPHIC_DATA] syd [GEOGRAPHIC_DATA] og omegn [GEOGRAPHIC_…" at bounding box center [455, 237] width 256 height 429
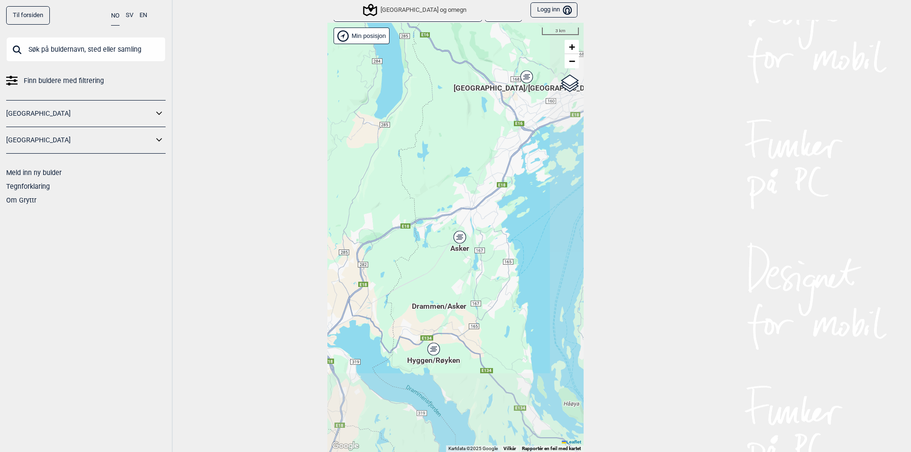
drag, startPoint x: 477, startPoint y: 314, endPoint x: 460, endPoint y: 207, distance: 108.2
click at [460, 207] on div "Hallingdal Stange [GEOGRAPHIC_DATA] syd [GEOGRAPHIC_DATA] og omegn [GEOGRAPHIC_…" at bounding box center [455, 237] width 256 height 429
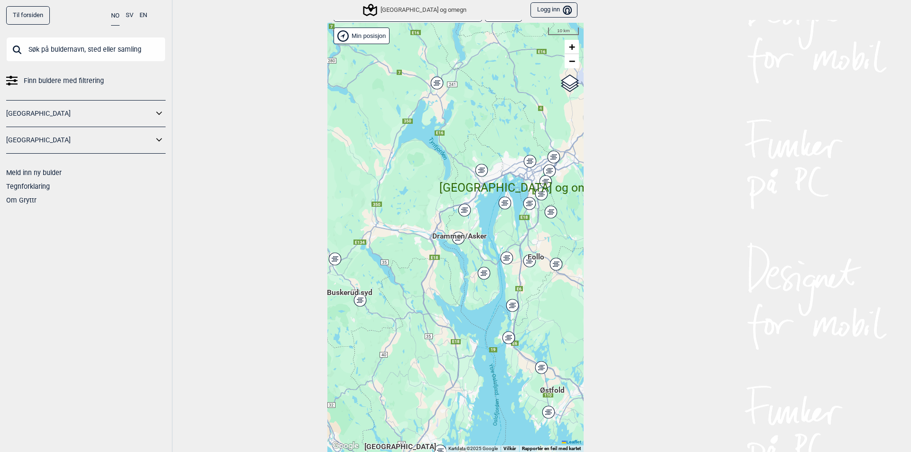
drag, startPoint x: 437, startPoint y: 294, endPoint x: 439, endPoint y: 347, distance: 53.1
click at [439, 231] on span "Drammen/Asker" at bounding box center [459, 231] width 55 height 0
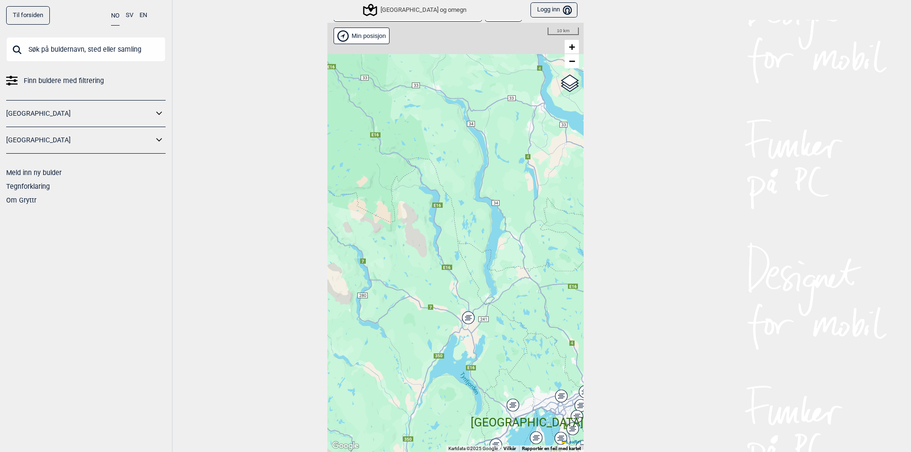
drag, startPoint x: 471, startPoint y: 350, endPoint x: 474, endPoint y: 355, distance: 5.9
click at [473, 355] on div "Hallingdal Stange [GEOGRAPHIC_DATA] syd [GEOGRAPHIC_DATA] og omegn [GEOGRAPHIC_…" at bounding box center [455, 237] width 256 height 429
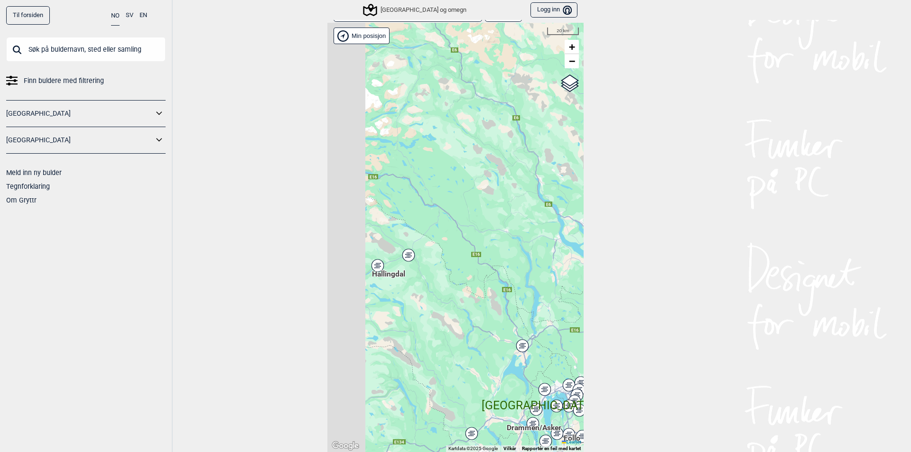
drag, startPoint x: 480, startPoint y: 284, endPoint x: 537, endPoint y: 294, distance: 58.7
click at [537, 294] on div "Hallingdal Stange [GEOGRAPHIC_DATA] syd [GEOGRAPHIC_DATA] og omegn [GEOGRAPHIC_…" at bounding box center [455, 237] width 256 height 429
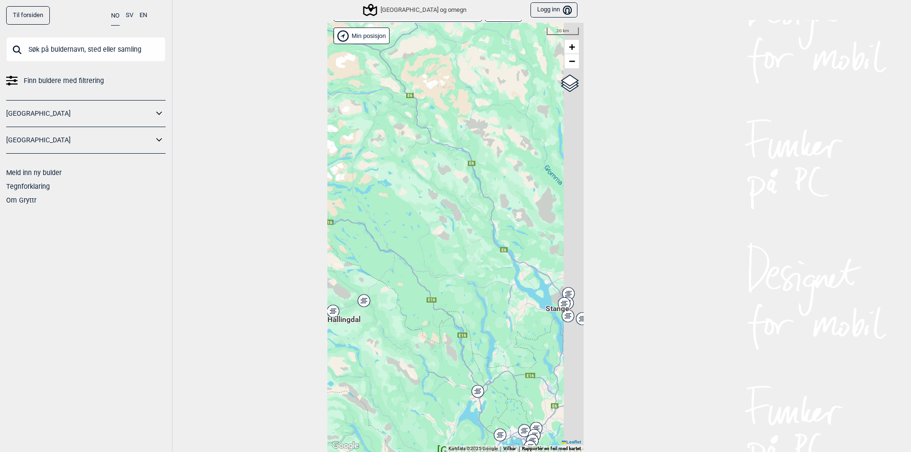
drag, startPoint x: 427, startPoint y: 257, endPoint x: 402, endPoint y: 269, distance: 27.6
click at [402, 269] on div "Hallingdal Stange [GEOGRAPHIC_DATA] syd [GEOGRAPHIC_DATA] og omegn [GEOGRAPHIC_…" at bounding box center [455, 237] width 256 height 429
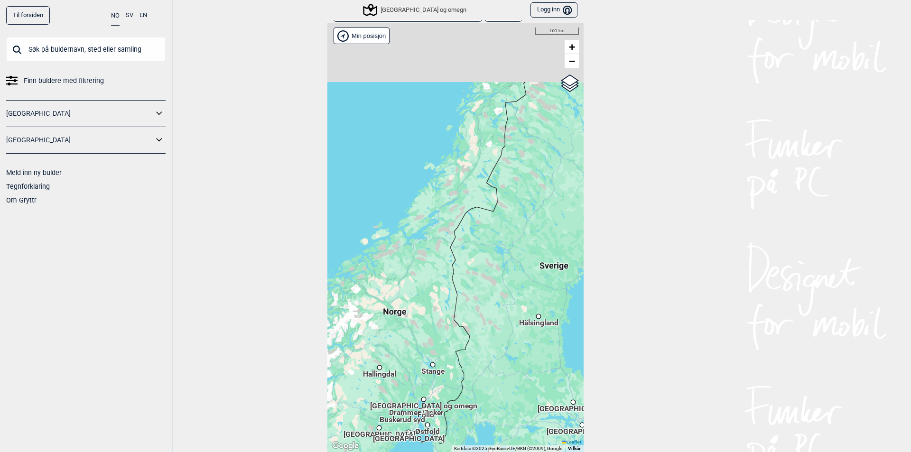
drag, startPoint x: 456, startPoint y: 296, endPoint x: 456, endPoint y: 307, distance: 10.9
click at [456, 307] on div "Hallingdal Stange Buskerud syd Oslo og omegn Follo Østfold Drammen/Asker Vestfo…" at bounding box center [455, 237] width 256 height 429
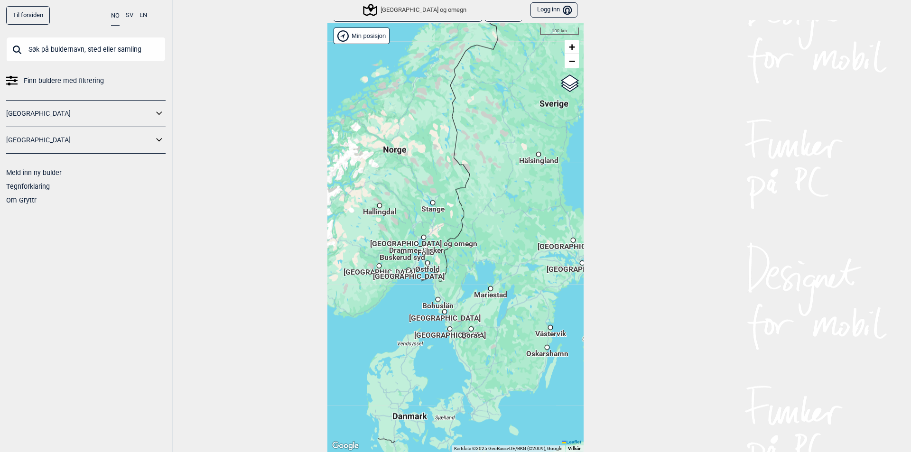
drag, startPoint x: 475, startPoint y: 195, endPoint x: 463, endPoint y: 265, distance: 70.8
click at [462, 336] on div "Hallingdal Stange Buskerud syd Oslo og omegn Follo Østfold Drammen/Asker Vestfo…" at bounding box center [455, 237] width 256 height 429
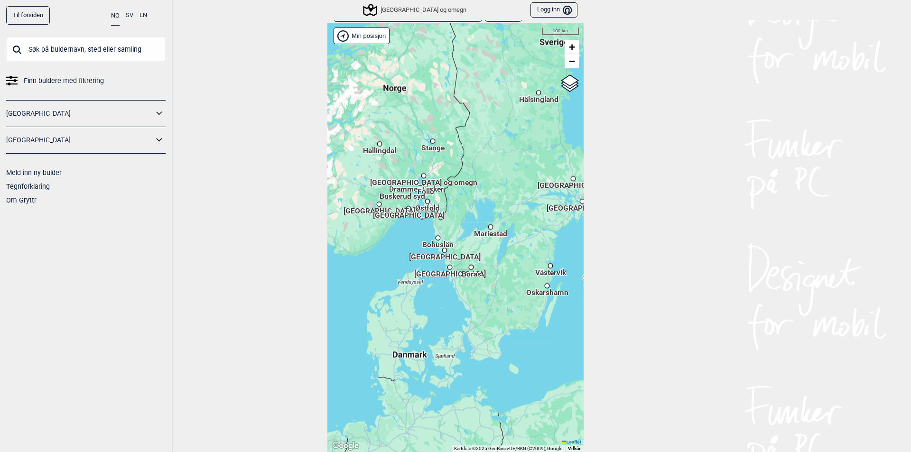
drag, startPoint x: 465, startPoint y: 225, endPoint x: 459, endPoint y: 321, distance: 96.0
click at [462, 270] on span "Borås" at bounding box center [471, 269] width 19 height 1
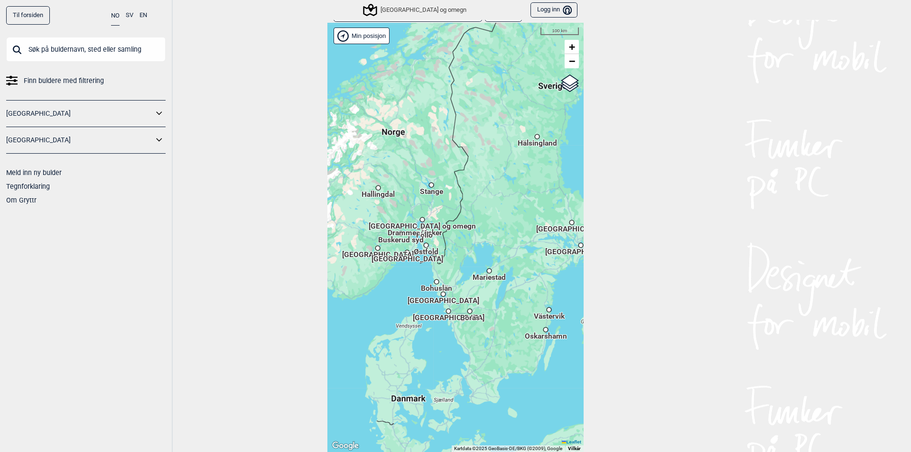
drag, startPoint x: 457, startPoint y: 287, endPoint x: 459, endPoint y: 352, distance: 66.0
click at [457, 350] on div "Hallingdal Stange Buskerud syd Oslo og omegn Follo Østfold Drammen/Asker Vestfo…" at bounding box center [455, 237] width 256 height 429
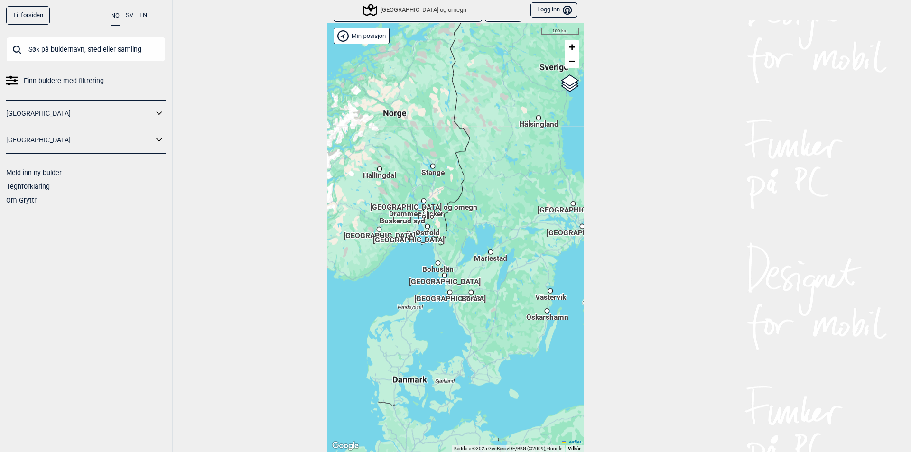
drag, startPoint x: 468, startPoint y: 126, endPoint x: 459, endPoint y: 298, distance: 172.4
click at [459, 298] on div "Hallingdal Stange Buskerud syd Oslo og omegn Follo Østfold Drammen/Asker Vestfo…" at bounding box center [455, 237] width 256 height 429
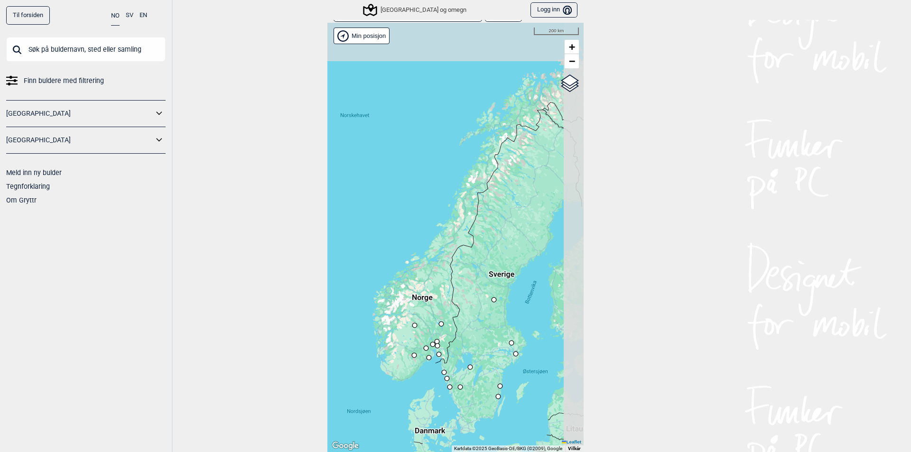
drag, startPoint x: 497, startPoint y: 148, endPoint x: 460, endPoint y: 283, distance: 139.8
click at [460, 283] on div "Min posisjon 200 km + − Google street map Google satellite Leaflet Hurtigtaster…" at bounding box center [455, 237] width 256 height 429
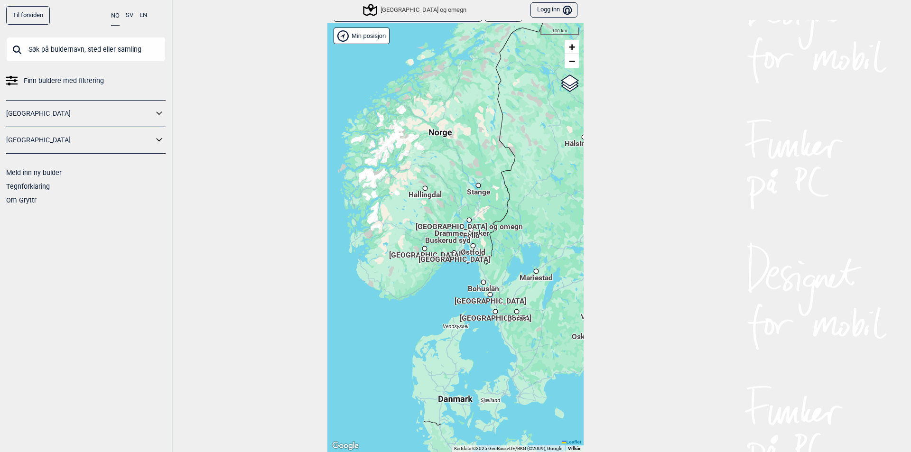
drag, startPoint x: 504, startPoint y: 270, endPoint x: 431, endPoint y: 221, distance: 88.4
click at [431, 221] on div "Hallingdal Stange Buskerud syd Oslo og omegn Follo Østfold Drammen/Asker Vestfo…" at bounding box center [455, 237] width 256 height 429
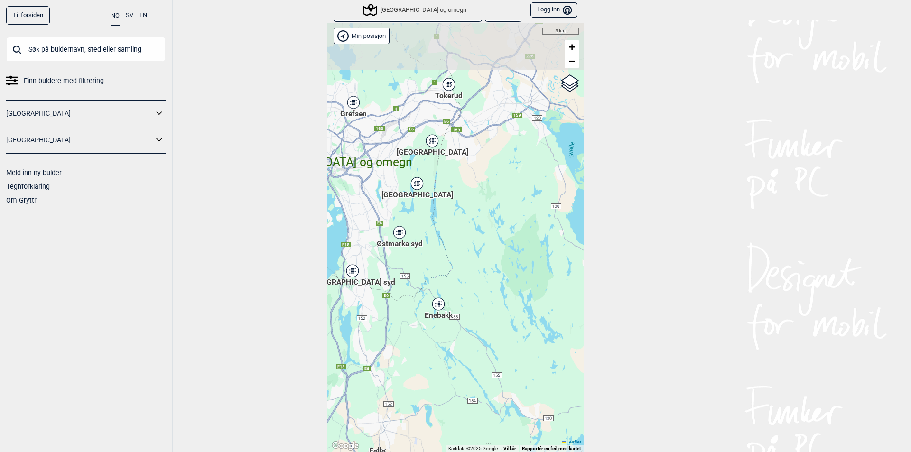
drag, startPoint x: 450, startPoint y: 125, endPoint x: 460, endPoint y: 222, distance: 98.2
click at [460, 222] on div "Hallingdal Stange [GEOGRAPHIC_DATA] syd [GEOGRAPHIC_DATA] og omegn [GEOGRAPHIC_…" at bounding box center [455, 237] width 256 height 429
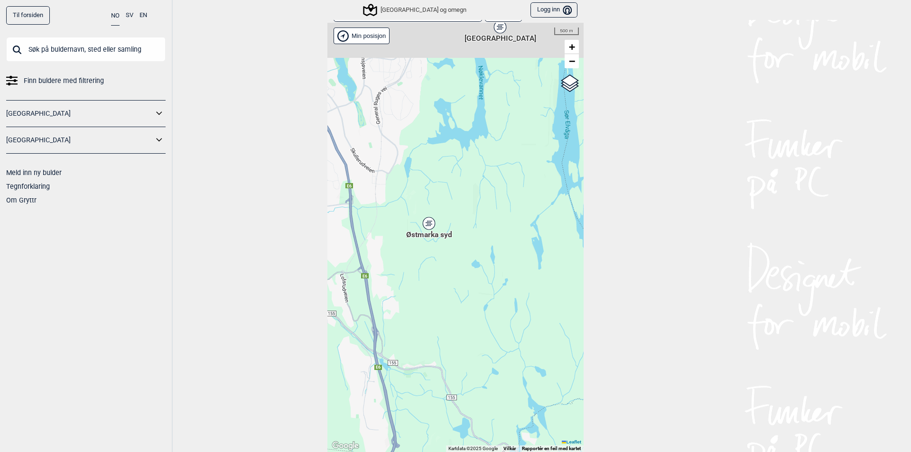
drag, startPoint x: 469, startPoint y: 194, endPoint x: 458, endPoint y: 244, distance: 51.1
click at [458, 244] on div "Hallingdal Stange [GEOGRAPHIC_DATA] syd [GEOGRAPHIC_DATA] og omegn [GEOGRAPHIC_…" at bounding box center [455, 237] width 256 height 429
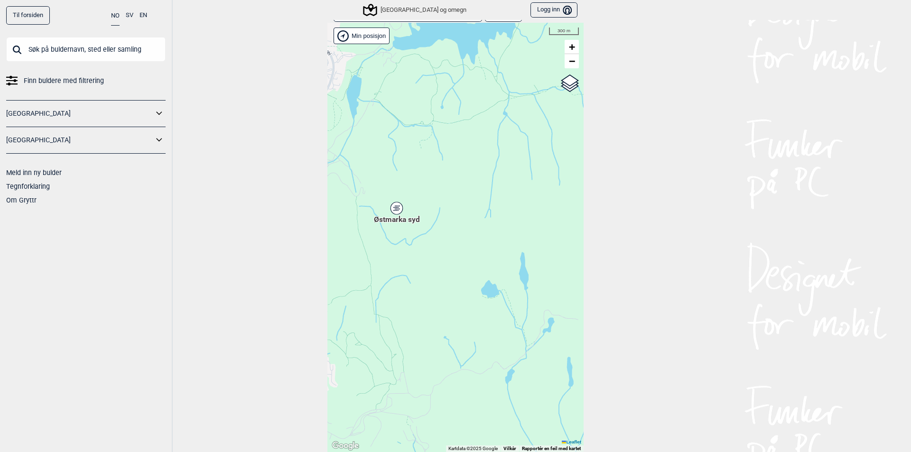
click at [394, 206] on div "Østmarka syd" at bounding box center [397, 208] width 6 height 6
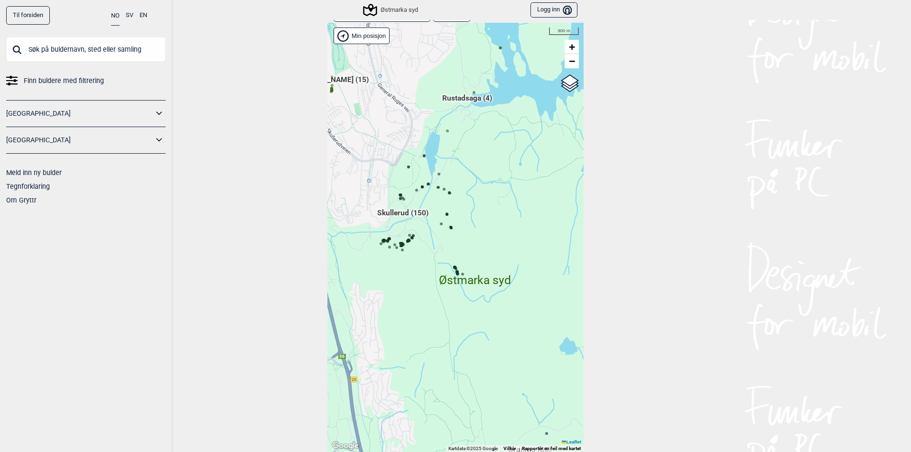
drag, startPoint x: 518, startPoint y: 218, endPoint x: 474, endPoint y: 233, distance: 46.5
click at [474, 233] on div "Hallingdal Stange [GEOGRAPHIC_DATA] syd [GEOGRAPHIC_DATA] og omegn [GEOGRAPHIC_…" at bounding box center [455, 237] width 256 height 429
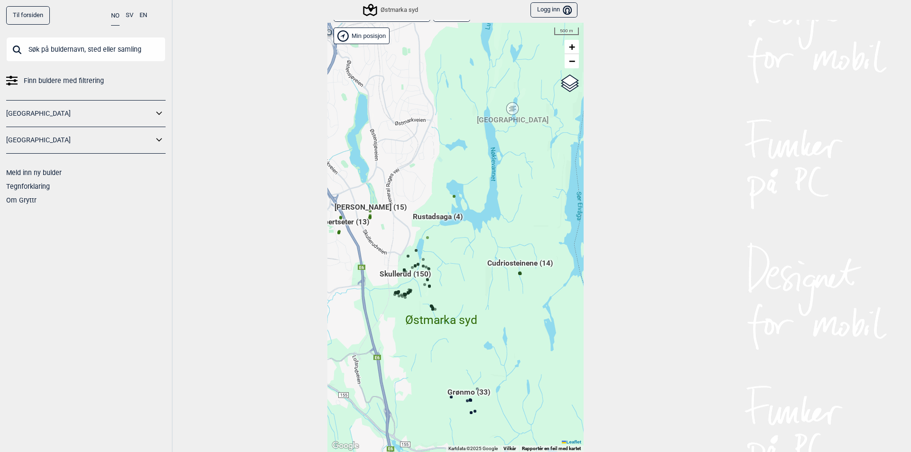
click at [512, 218] on div "Hallingdal Stange [GEOGRAPHIC_DATA] syd [GEOGRAPHIC_DATA] og omegn [GEOGRAPHIC_…" at bounding box center [455, 237] width 256 height 429
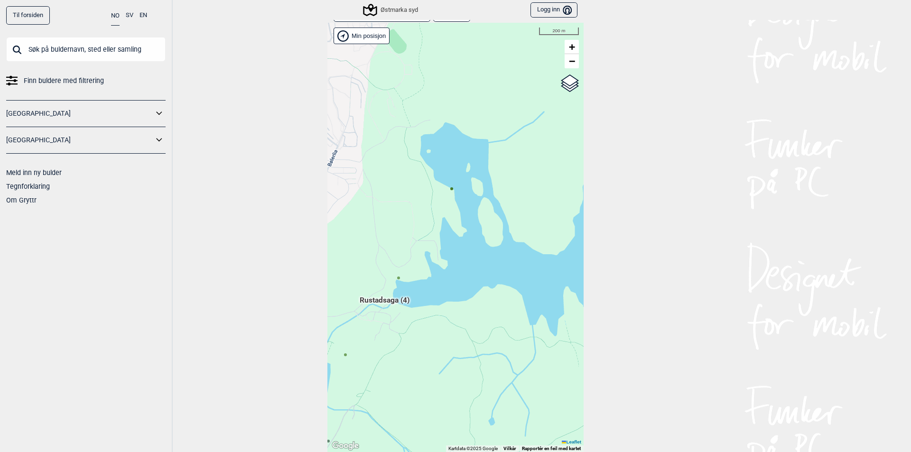
click at [397, 278] on icon at bounding box center [398, 278] width 5 height 5
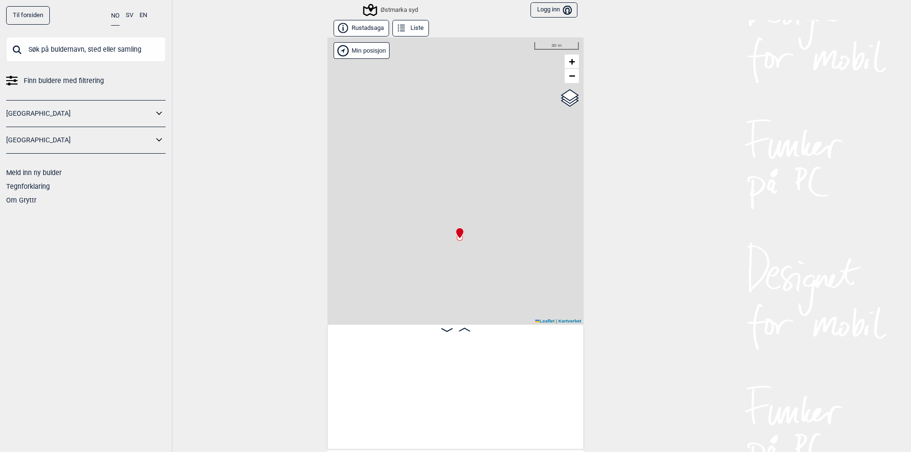
scroll to position [0, 157]
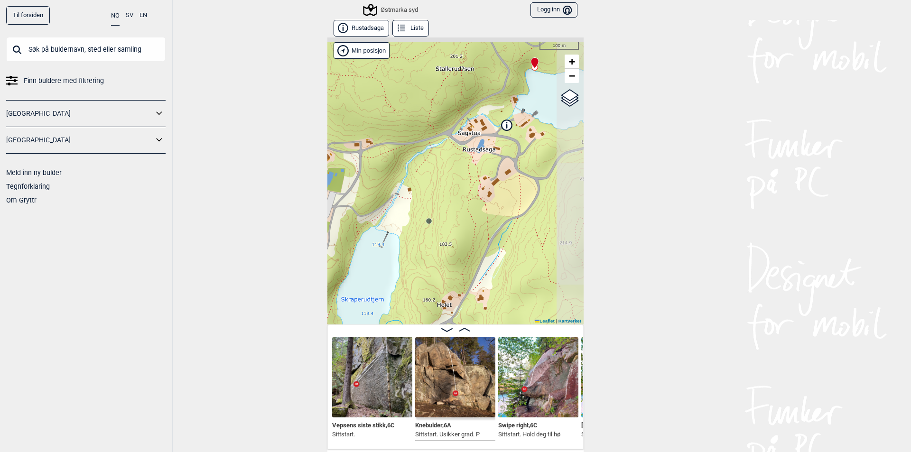
drag, startPoint x: 493, startPoint y: 154, endPoint x: 453, endPoint y: 175, distance: 45.2
click at [453, 175] on div "Østmarka syd Min posisjon 100 m + − Kartverket OpenStreetMap Google satellite L…" at bounding box center [455, 180] width 256 height 287
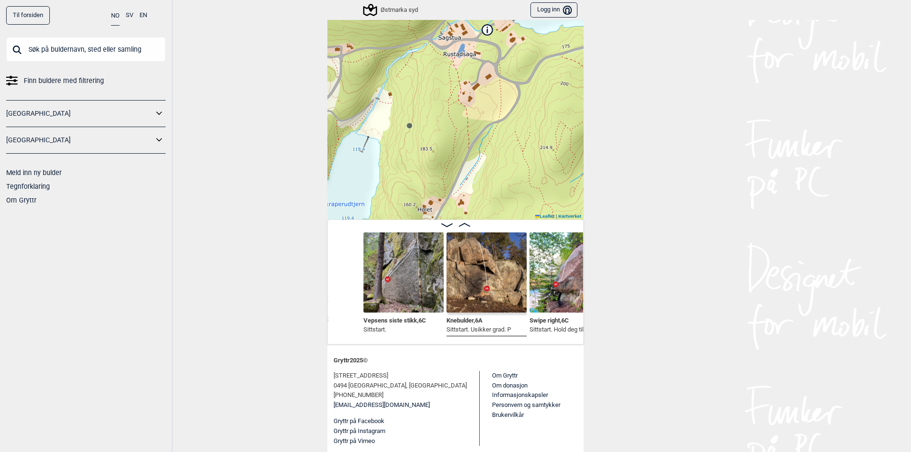
scroll to position [0, 78]
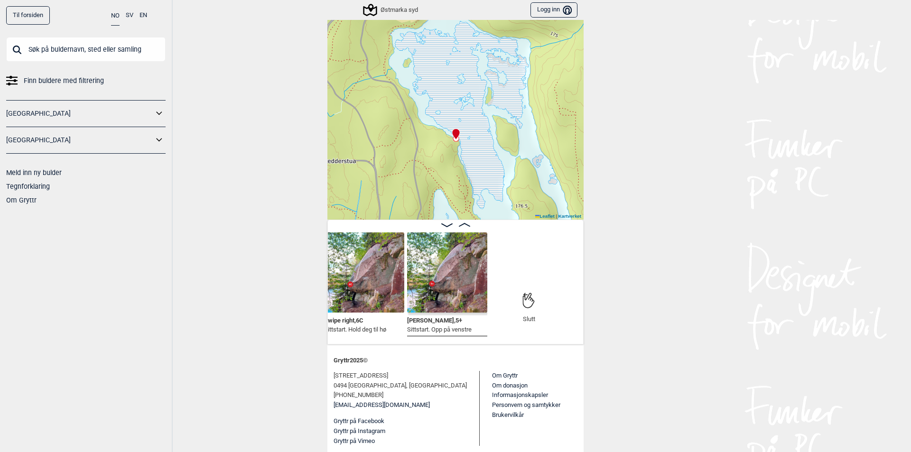
scroll to position [0, 330]
click at [439, 272] on img at bounding box center [448, 272] width 80 height 80
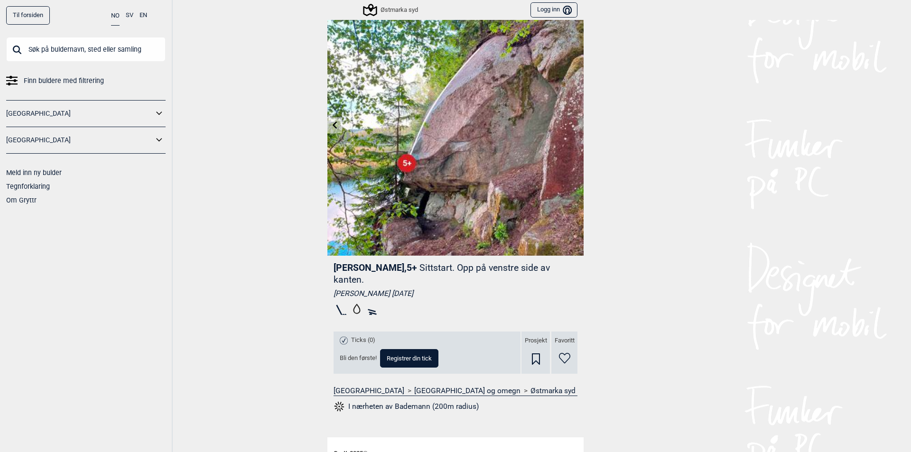
scroll to position [120, 0]
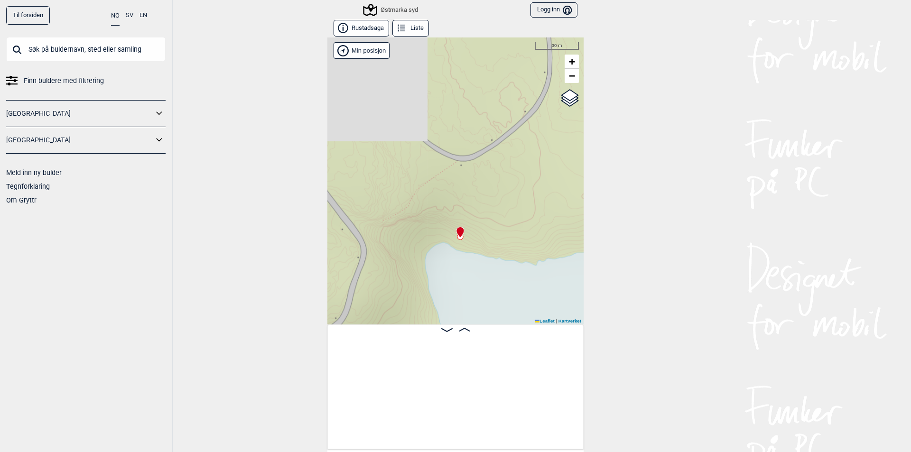
scroll to position [0, 157]
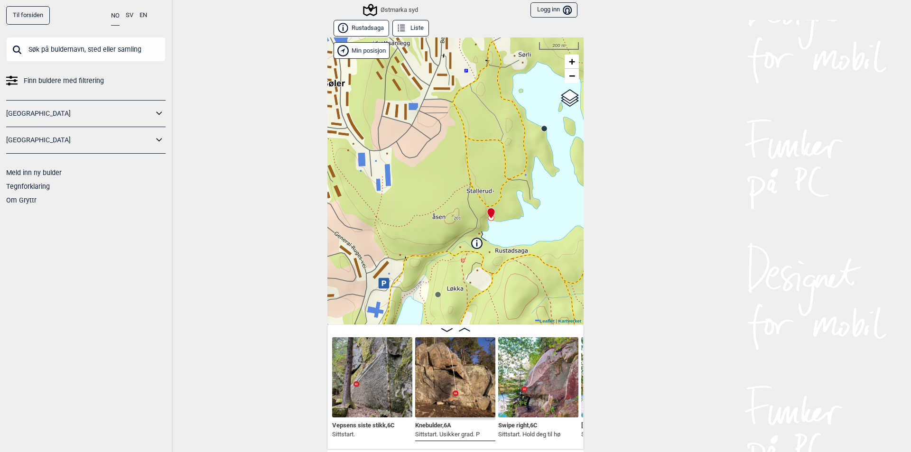
drag, startPoint x: 444, startPoint y: 238, endPoint x: 441, endPoint y: 266, distance: 27.7
click at [441, 266] on div "Østmarka syd Min posisjon 200 m + − Kartverket OpenStreetMap Google satellite L…" at bounding box center [455, 180] width 256 height 287
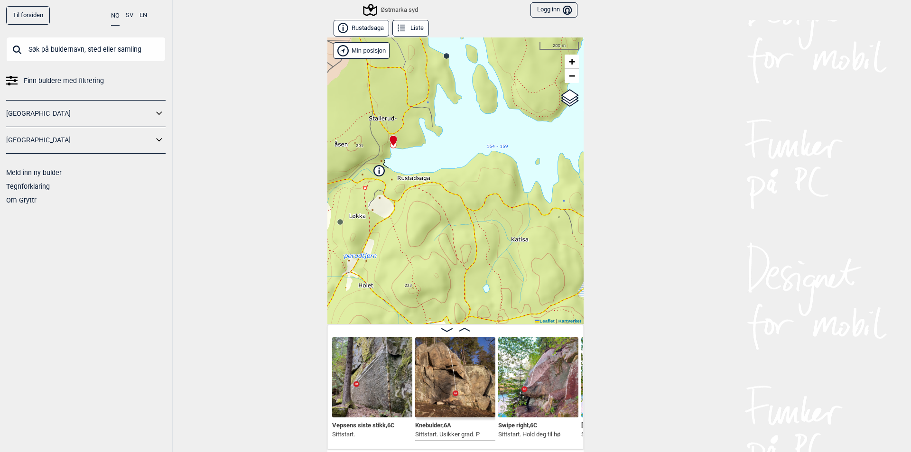
drag, startPoint x: 447, startPoint y: 222, endPoint x: 398, endPoint y: 180, distance: 64.9
click at [398, 180] on div "Østmarka syd Min posisjon 200 m + − Kartverket OpenStreetMap Google satellite L…" at bounding box center [455, 180] width 256 height 287
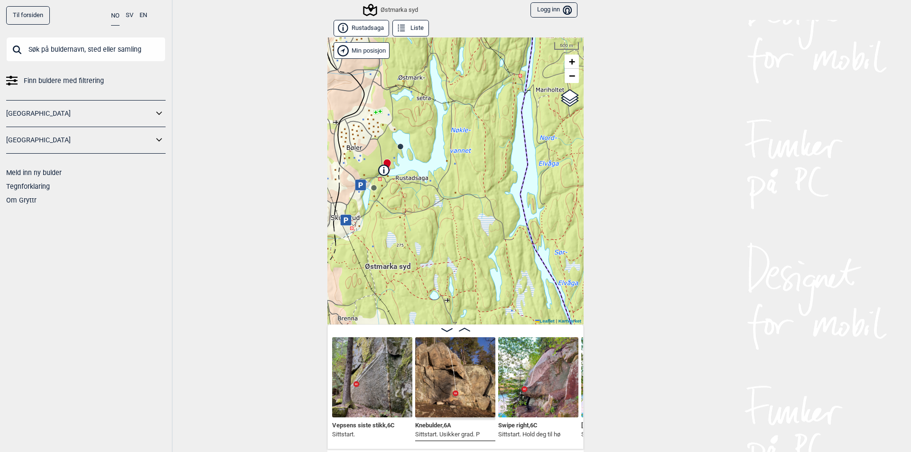
drag, startPoint x: 447, startPoint y: 205, endPoint x: 437, endPoint y: 200, distance: 11.5
click at [437, 200] on div "Østmarka syd Min posisjon 500 m + − Kartverket OpenStreetMap Google satellite L…" at bounding box center [455, 180] width 256 height 287
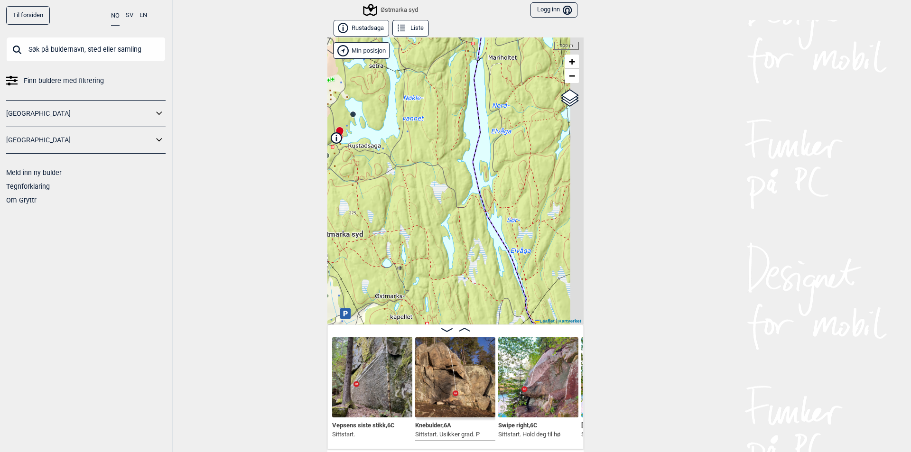
drag, startPoint x: 475, startPoint y: 204, endPoint x: 420, endPoint y: 174, distance: 62.8
click at [420, 174] on div "Østmarka syd Min posisjon 500 m + − Kartverket OpenStreetMap Google satellite L…" at bounding box center [455, 180] width 256 height 287
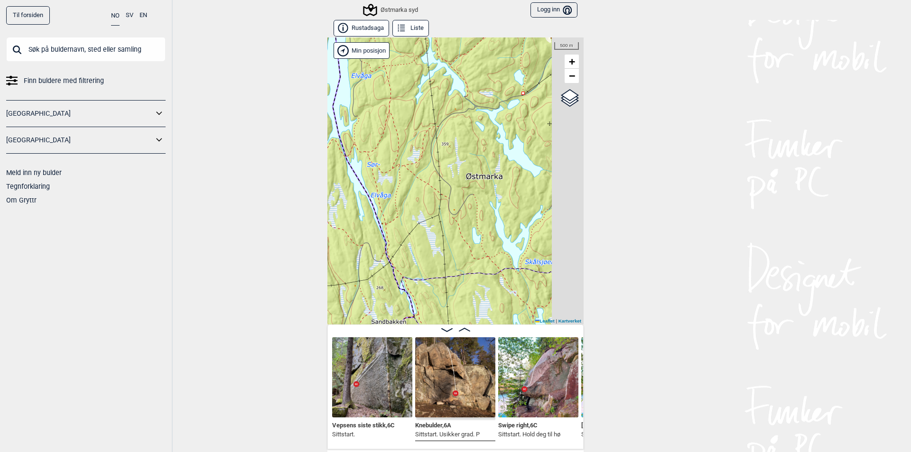
drag, startPoint x: 538, startPoint y: 237, endPoint x: 453, endPoint y: 212, distance: 88.6
click at [453, 212] on div "Østmarka syd Min posisjon 500 m + − Kartverket OpenStreetMap Google satellite L…" at bounding box center [455, 180] width 256 height 287
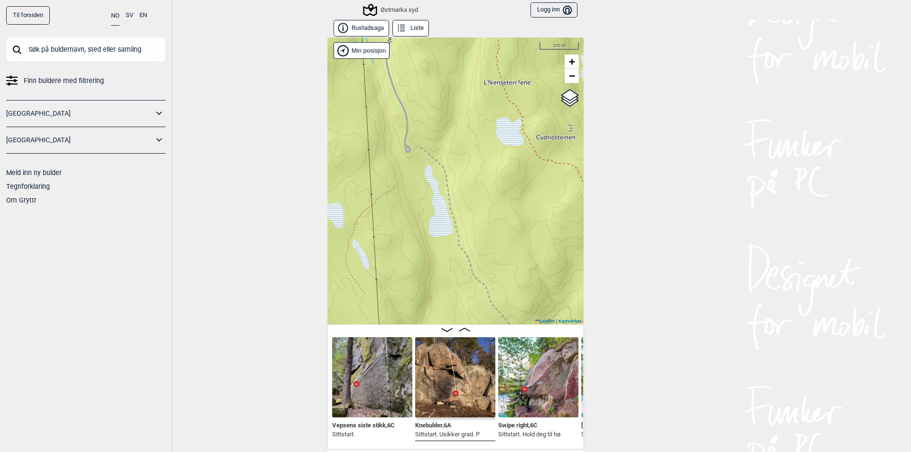
drag, startPoint x: 455, startPoint y: 191, endPoint x: 452, endPoint y: 161, distance: 30.1
click at [452, 161] on div "Østmarka syd Min posisjon 100 m + − Kartverket OpenStreetMap Google satellite L…" at bounding box center [455, 180] width 256 height 287
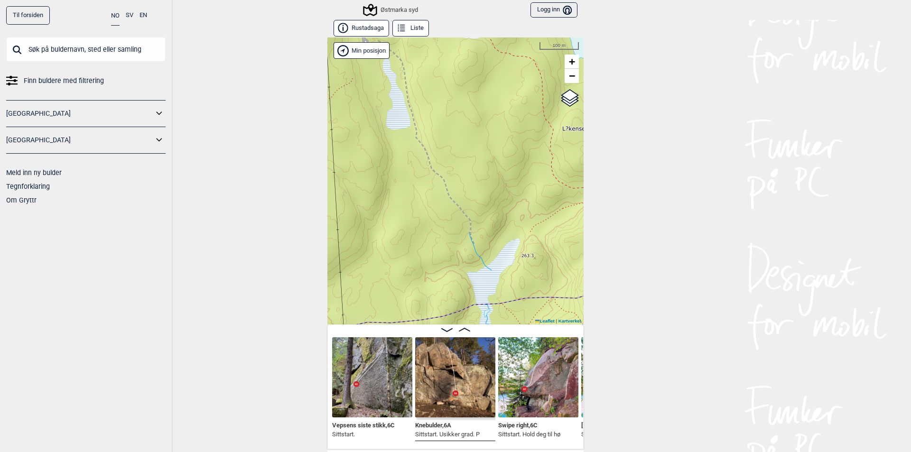
drag, startPoint x: 486, startPoint y: 229, endPoint x: 444, endPoint y: 122, distance: 114.2
click at [444, 122] on div "Østmarka syd Min posisjon 100 m + − Kartverket OpenStreetMap Google satellite L…" at bounding box center [455, 180] width 256 height 287
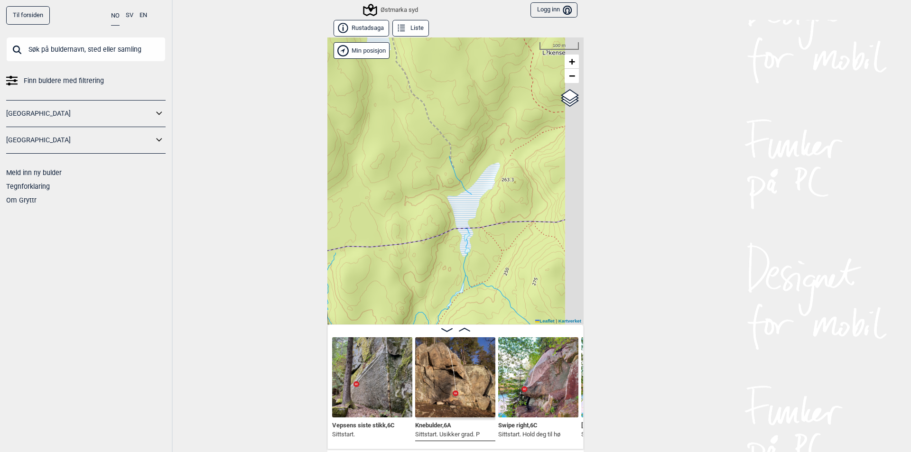
drag, startPoint x: 476, startPoint y: 177, endPoint x: 474, endPoint y: 166, distance: 12.0
click at [474, 166] on div "Østmarka syd Min posisjon 100 m + − Kartverket OpenStreetMap Google satellite L…" at bounding box center [455, 180] width 256 height 287
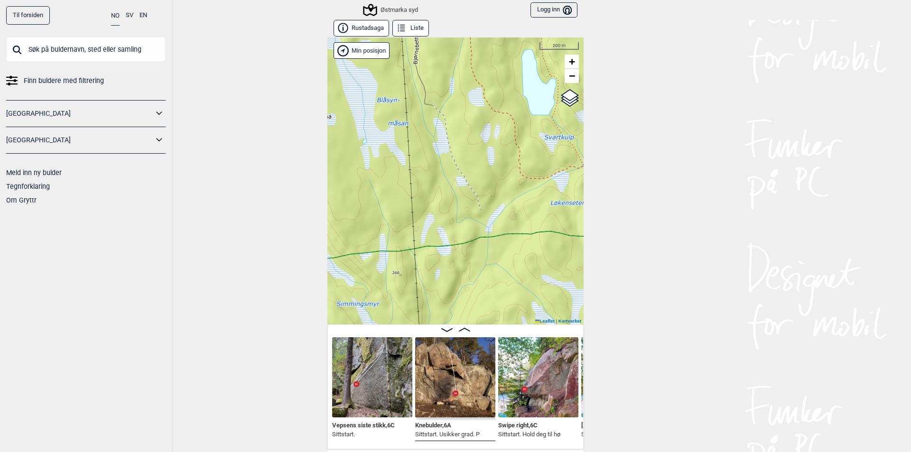
drag, startPoint x: 404, startPoint y: 149, endPoint x: 416, endPoint y: 187, distance: 39.6
click at [416, 187] on div "Østmarka syd Min posisjon 200 m + − Kartverket OpenStreetMap Google satellite L…" at bounding box center [455, 180] width 256 height 287
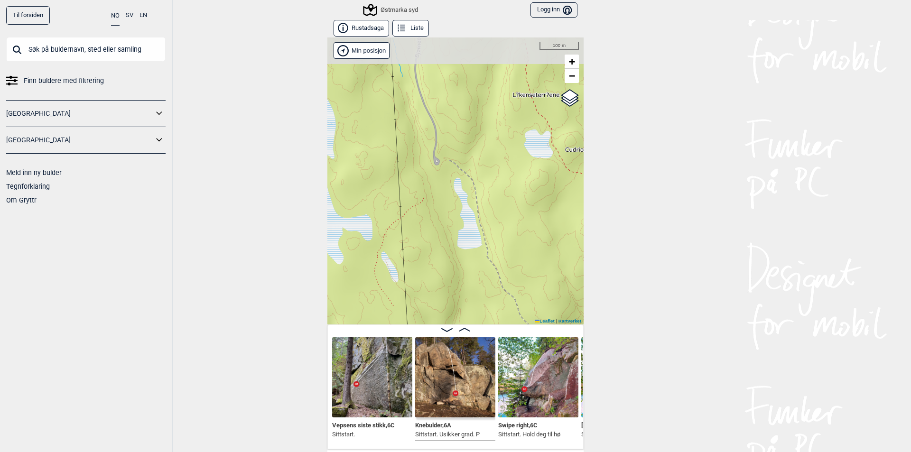
drag, startPoint x: 419, startPoint y: 211, endPoint x: 419, endPoint y: 218, distance: 6.6
click at [419, 218] on div "Østmarka syd Min posisjon 100 m + − Kartverket OpenStreetMap Google satellite L…" at bounding box center [455, 180] width 256 height 287
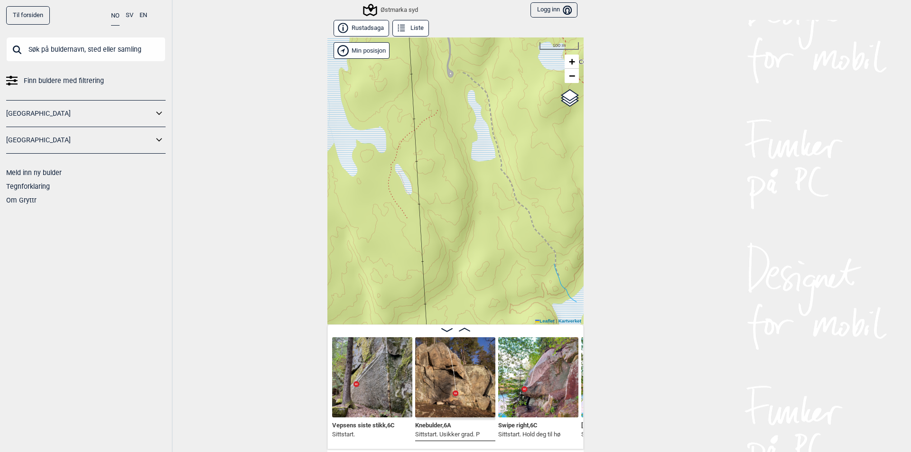
drag, startPoint x: 439, startPoint y: 214, endPoint x: 444, endPoint y: 132, distance: 82.7
click at [444, 132] on div "Østmarka syd Min posisjon 100 m + − Kartverket OpenStreetMap Google satellite L…" at bounding box center [455, 180] width 256 height 287
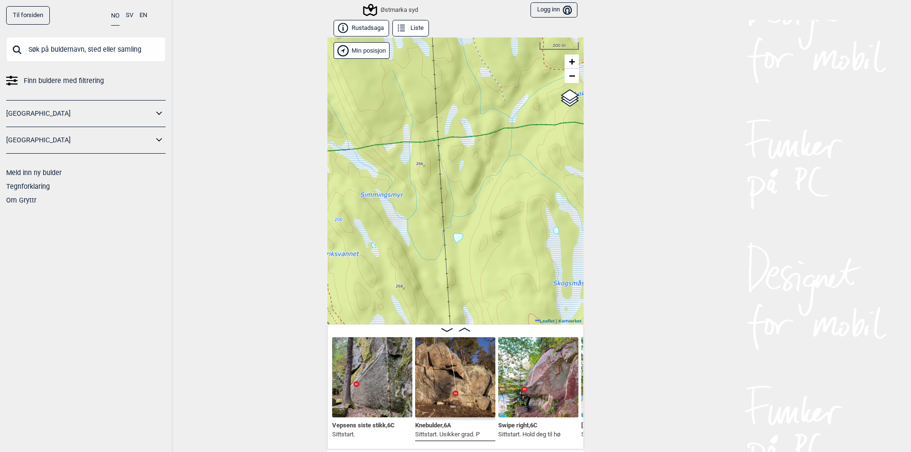
drag, startPoint x: 446, startPoint y: 210, endPoint x: 446, endPoint y: 109, distance: 101.0
click at [446, 109] on div "Østmarka syd Min posisjon 200 m + − Kartverket OpenStreetMap Google satellite L…" at bounding box center [455, 180] width 256 height 287
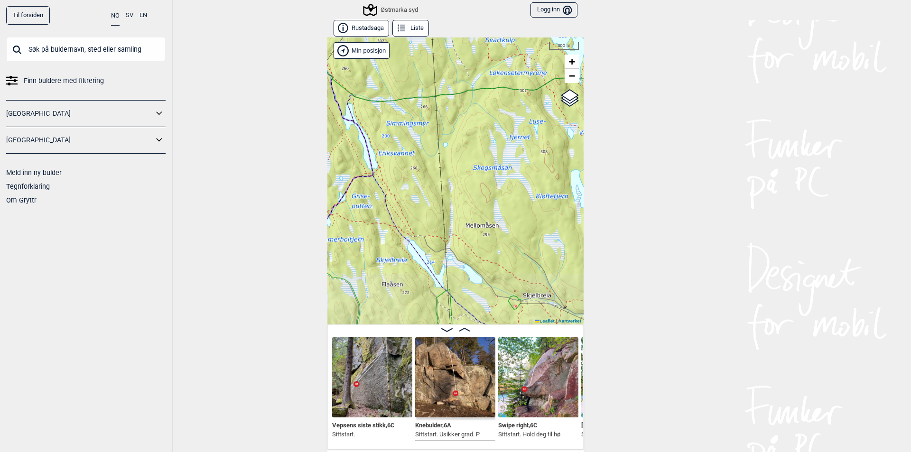
drag, startPoint x: 440, startPoint y: 147, endPoint x: 439, endPoint y: 137, distance: 9.5
click at [439, 137] on div "Østmarka syd Min posisjon 300 m + − Kartverket OpenStreetMap Google satellite L…" at bounding box center [455, 180] width 256 height 287
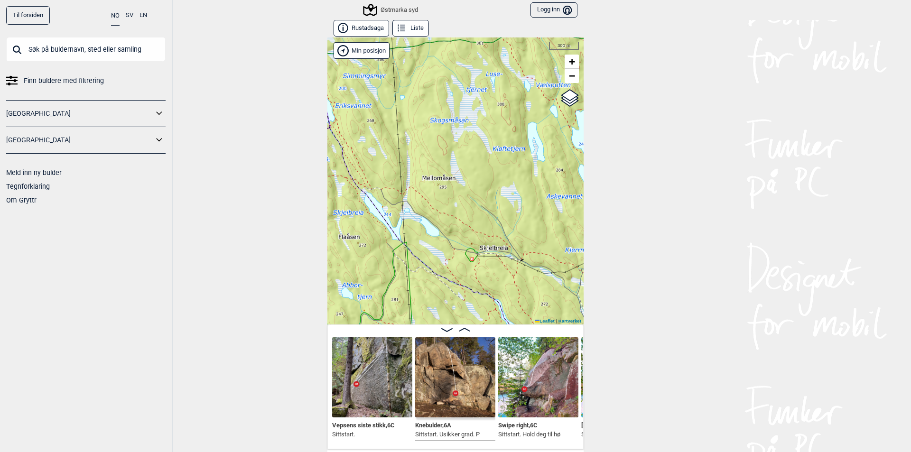
drag, startPoint x: 434, startPoint y: 139, endPoint x: 422, endPoint y: 134, distance: 13.2
click at [422, 134] on div "Østmarka syd Min posisjon 300 m + − Kartverket OpenStreetMap Google satellite L…" at bounding box center [455, 180] width 256 height 287
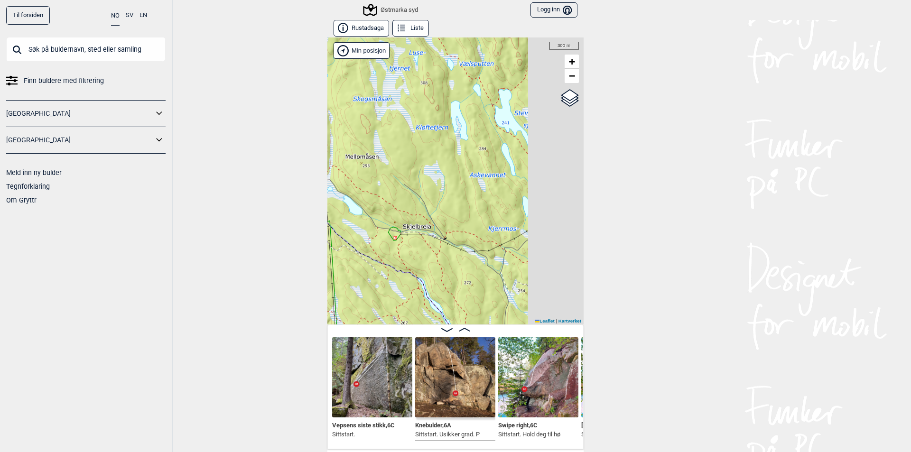
drag, startPoint x: 440, startPoint y: 157, endPoint x: 379, endPoint y: 139, distance: 62.6
click at [379, 139] on div "Østmarka syd Min posisjon 300 m + − Kartverket OpenStreetMap Google satellite L…" at bounding box center [455, 180] width 256 height 287
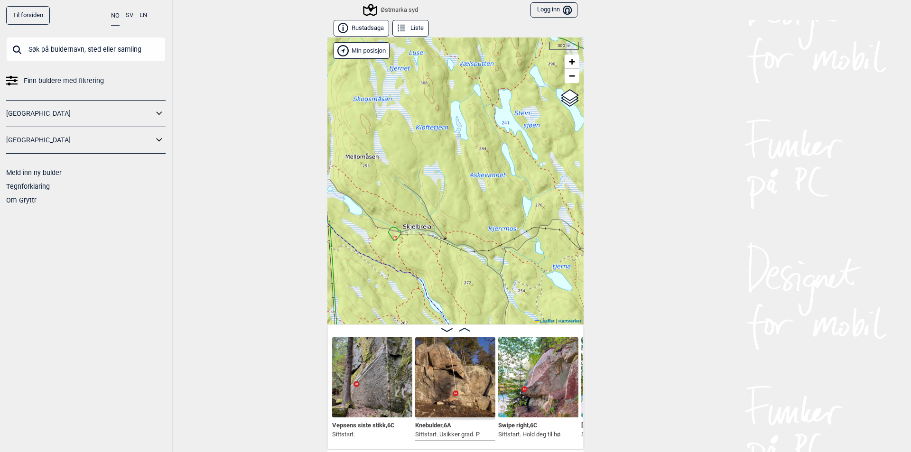
drag, startPoint x: 450, startPoint y: 163, endPoint x: 412, endPoint y: 151, distance: 39.6
click at [412, 151] on div "Østmarka syd Min posisjon 300 m + − Kartverket OpenStreetMap Google satellite L…" at bounding box center [455, 180] width 256 height 287
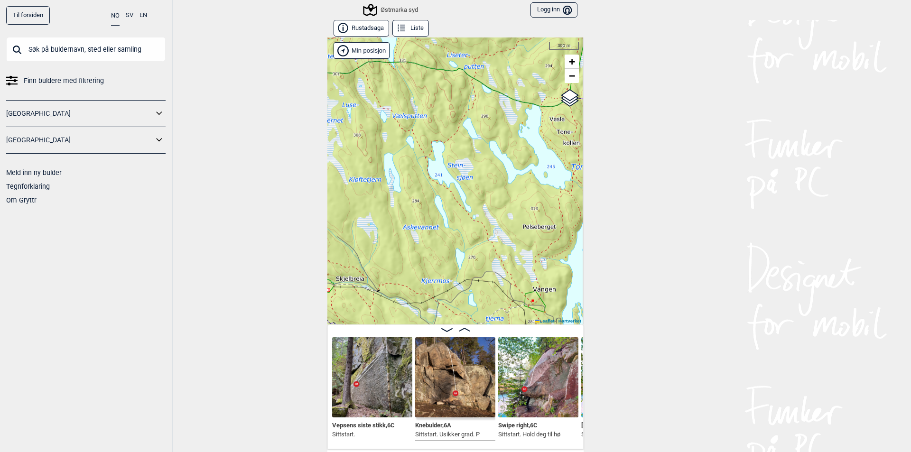
drag, startPoint x: 423, startPoint y: 197, endPoint x: 419, endPoint y: 226, distance: 29.2
click at [419, 226] on div "Østmarka syd Min posisjon 300 m + − Kartverket OpenStreetMap Google satellite L…" at bounding box center [455, 180] width 256 height 287
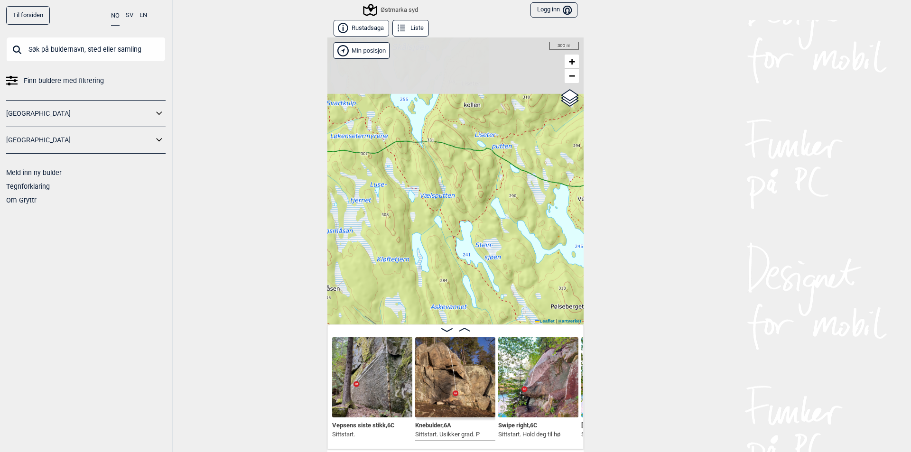
drag, startPoint x: 434, startPoint y: 213, endPoint x: 453, endPoint y: 261, distance: 51.3
click at [453, 261] on div "Østmarka syd Min posisjon 300 m + − Kartverket OpenStreetMap Google satellite L…" at bounding box center [455, 180] width 256 height 287
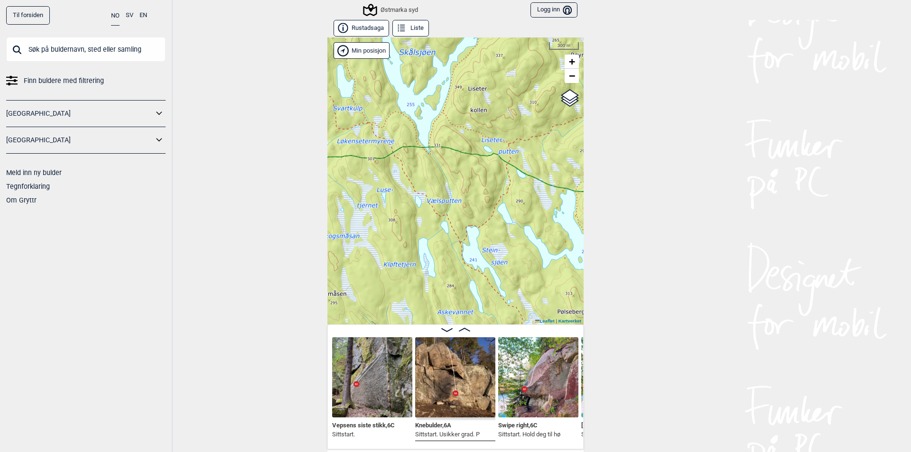
drag, startPoint x: 427, startPoint y: 216, endPoint x: 481, endPoint y: 272, distance: 77.2
click at [481, 272] on div "Østmarka syd Min posisjon 300 m + − Kartverket OpenStreetMap Google satellite L…" at bounding box center [455, 180] width 256 height 287
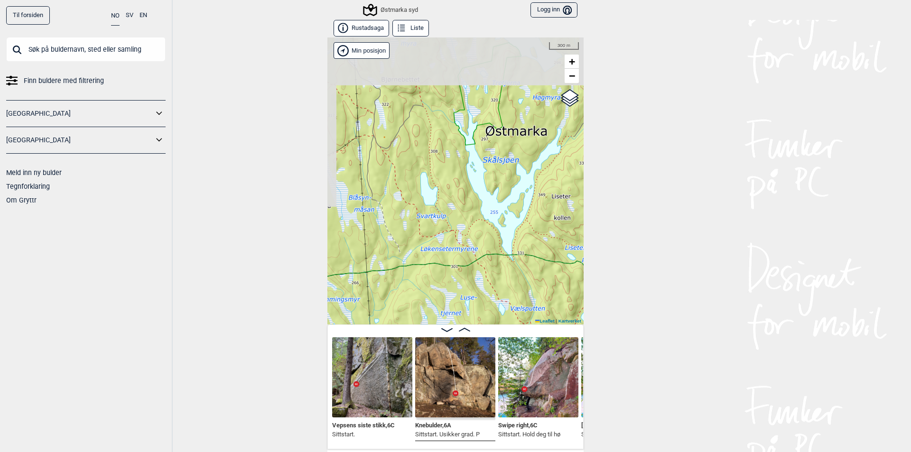
drag, startPoint x: 435, startPoint y: 223, endPoint x: 465, endPoint y: 273, distance: 58.1
click at [465, 273] on div "Østmarka syd Min posisjon 300 m + − Kartverket OpenStreetMap Google satellite L…" at bounding box center [455, 180] width 256 height 287
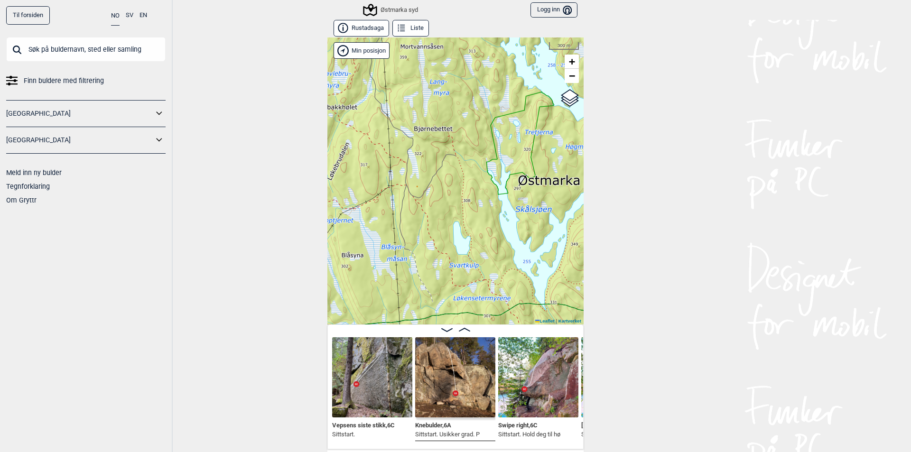
drag, startPoint x: 420, startPoint y: 190, endPoint x: 444, endPoint y: 223, distance: 40.8
click at [444, 223] on div "Østmarka syd Min posisjon 300 m + − Kartverket OpenStreetMap Google satellite L…" at bounding box center [455, 180] width 256 height 287
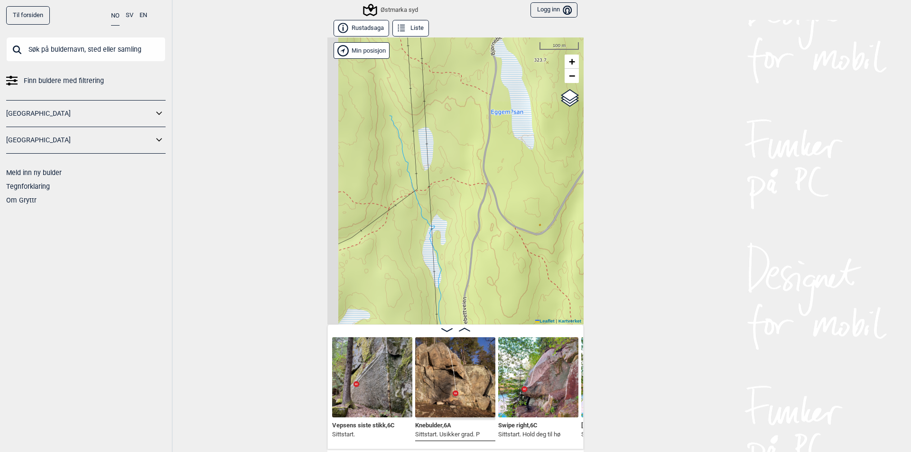
click at [485, 207] on div "Østmarka syd Min posisjon 100 m + − Kartverket OpenStreetMap Google satellite L…" at bounding box center [455, 180] width 256 height 287
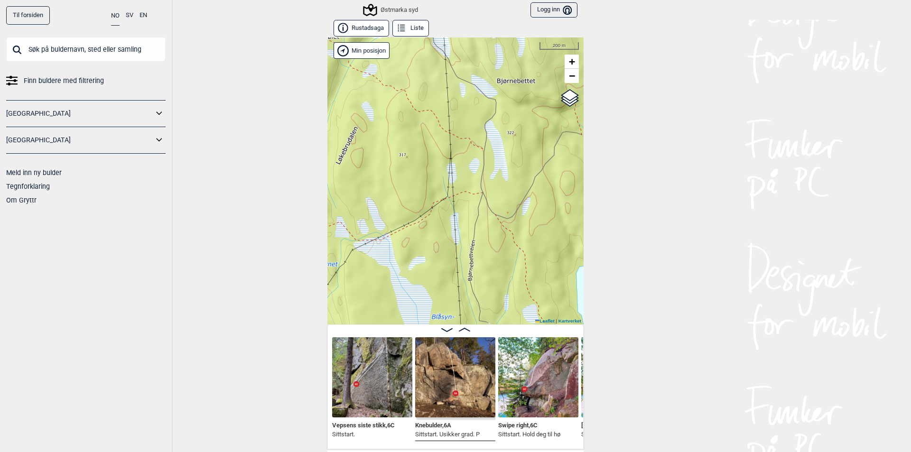
drag, startPoint x: 424, startPoint y: 220, endPoint x: 455, endPoint y: 185, distance: 46.3
click at [455, 185] on div "Østmarka syd Min posisjon 200 m + − Kartverket OpenStreetMap Google satellite L…" at bounding box center [455, 180] width 256 height 287
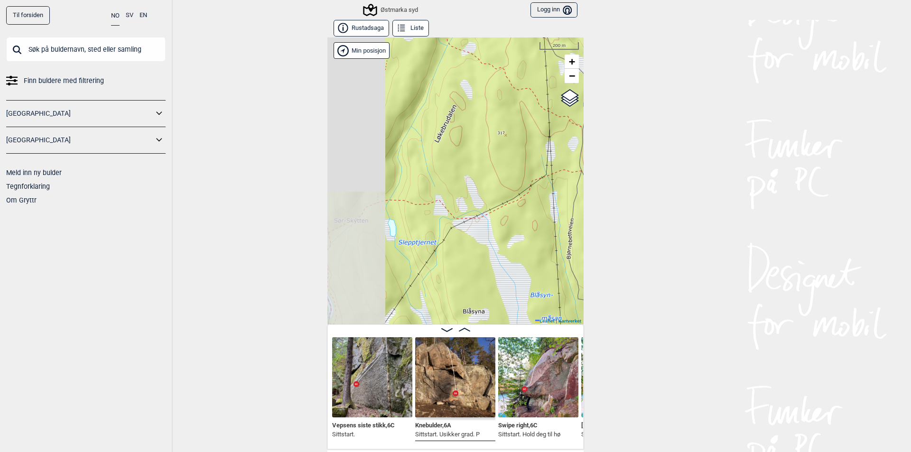
drag, startPoint x: 427, startPoint y: 202, endPoint x: 487, endPoint y: 207, distance: 60.0
click at [487, 207] on div "Østmarka syd Min posisjon 200 m + − Kartverket OpenStreetMap Google satellite L…" at bounding box center [455, 180] width 256 height 287
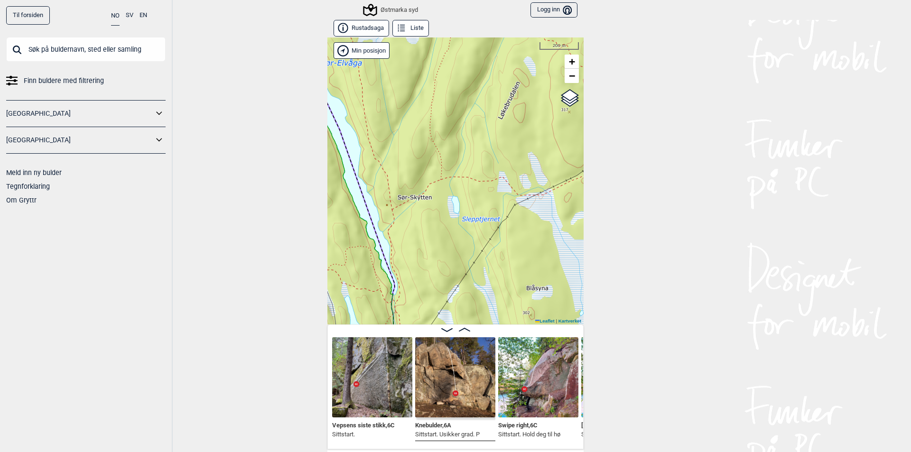
drag, startPoint x: 432, startPoint y: 212, endPoint x: 461, endPoint y: 199, distance: 31.6
click at [461, 199] on div "Østmarka syd Min posisjon 200 m + − Kartverket OpenStreetMap Google satellite L…" at bounding box center [455, 180] width 256 height 287
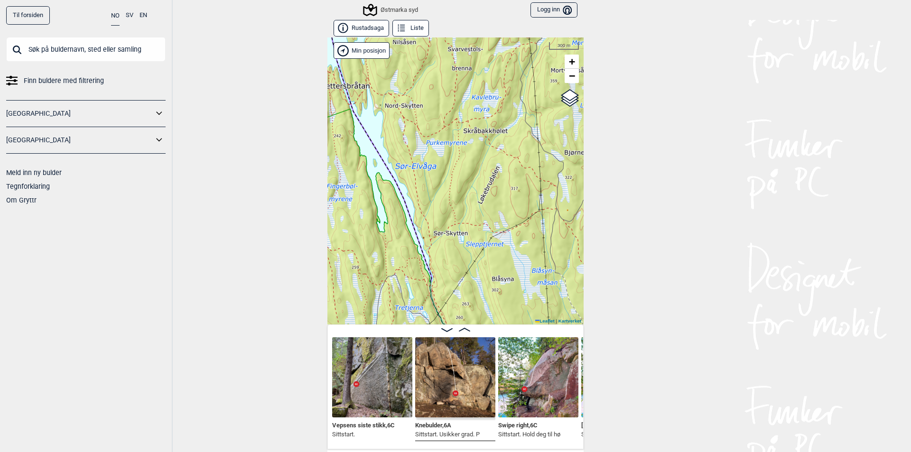
drag, startPoint x: 427, startPoint y: 206, endPoint x: 434, endPoint y: 222, distance: 16.6
click at [434, 222] on div "Østmarka syd Min posisjon 300 m + − Kartverket OpenStreetMap Google satellite L…" at bounding box center [455, 180] width 256 height 287
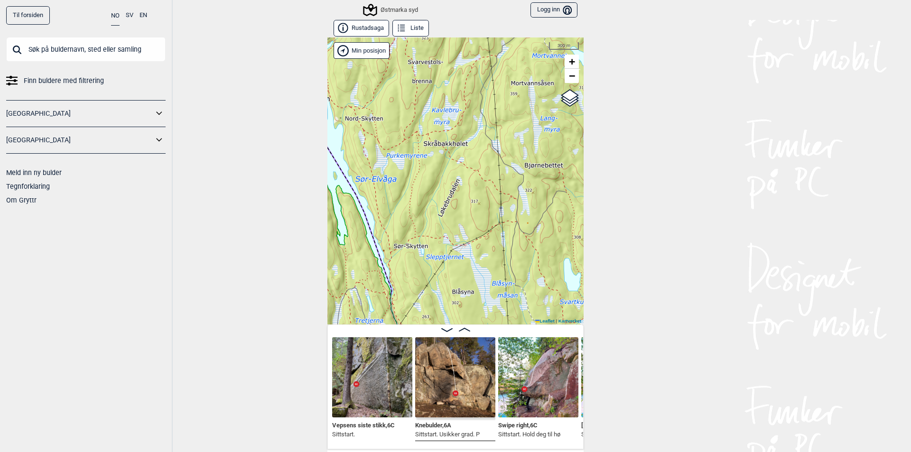
drag, startPoint x: 356, startPoint y: 119, endPoint x: 347, endPoint y: 118, distance: 9.1
click at [347, 118] on div "Østmarka syd Min posisjon 300 m + − Kartverket OpenStreetMap Google satellite L…" at bounding box center [455, 180] width 256 height 287
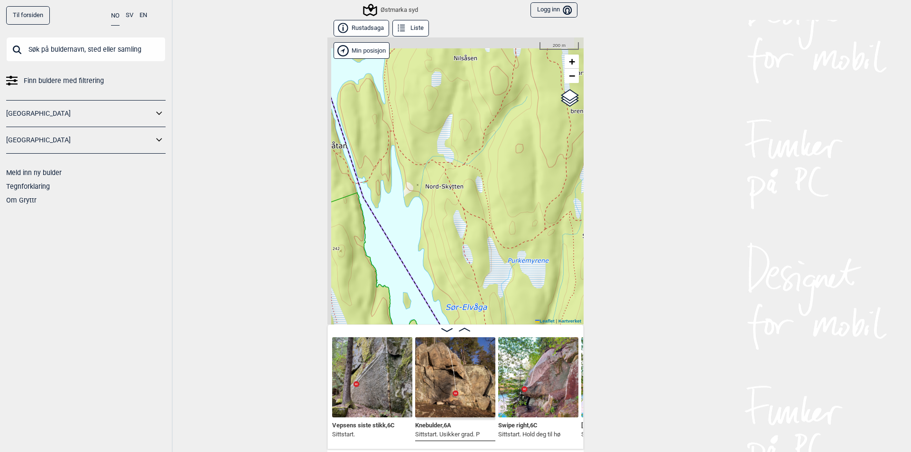
drag, startPoint x: 410, startPoint y: 153, endPoint x: 505, endPoint y: 215, distance: 113.0
click at [505, 215] on div "Østmarka syd Min posisjon 200 m + − Kartverket OpenStreetMap Google satellite L…" at bounding box center [455, 180] width 256 height 287
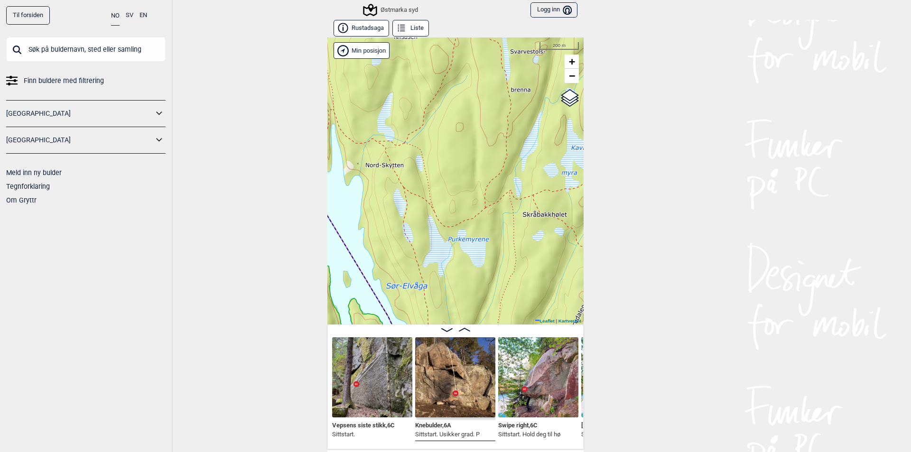
drag, startPoint x: 444, startPoint y: 170, endPoint x: 385, endPoint y: 148, distance: 63.2
click at [385, 148] on div "Østmarka syd Min posisjon 200 m + − Kartverket OpenStreetMap Google satellite L…" at bounding box center [455, 180] width 256 height 287
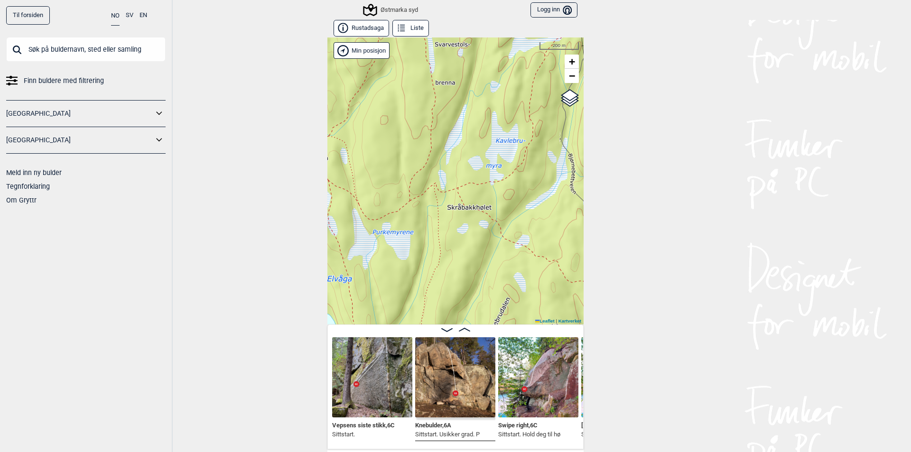
drag, startPoint x: 445, startPoint y: 219, endPoint x: 384, endPoint y: 214, distance: 60.9
click at [384, 214] on div "Østmarka syd Min posisjon 200 m + − Kartverket OpenStreetMap Google satellite L…" at bounding box center [455, 180] width 256 height 287
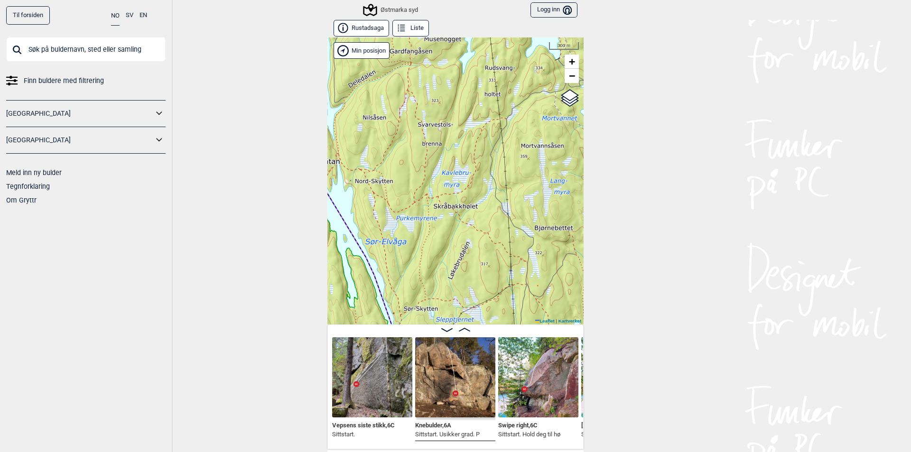
drag, startPoint x: 492, startPoint y: 178, endPoint x: 442, endPoint y: 201, distance: 55.4
click at [442, 201] on div "Østmarka syd Min posisjon 300 m + − Kartverket OpenStreetMap Google satellite L…" at bounding box center [455, 180] width 256 height 287
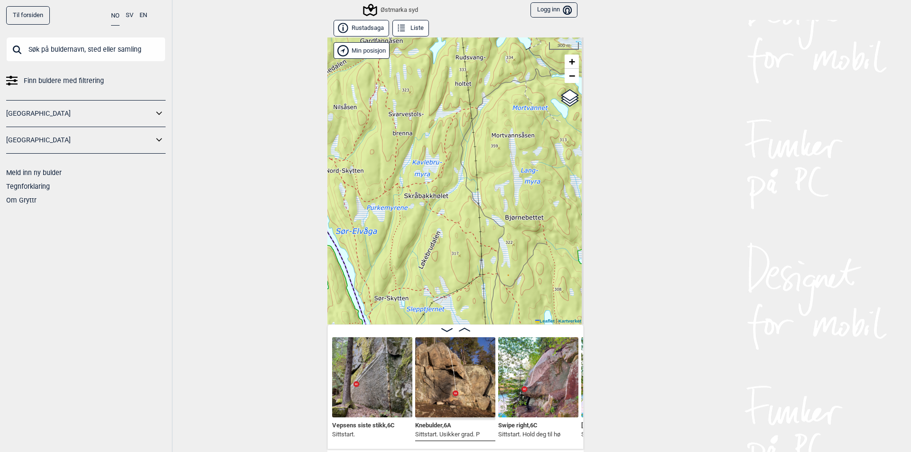
drag
click at [455, 104] on div "Østmarka syd Min posisjon 300 m + − Kartverket OpenStreetMap Google satellite L…" at bounding box center [455, 180] width 256 height 287
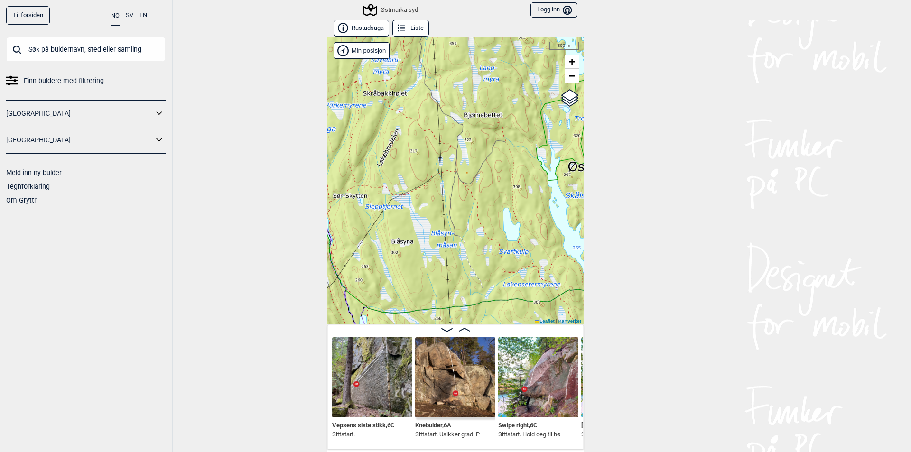
click at [467, 116] on div "Østmarka syd Min posisjon 300 m + − Kartverket OpenStreetMap Google satellite L…" at bounding box center [455, 180] width 256 height 287
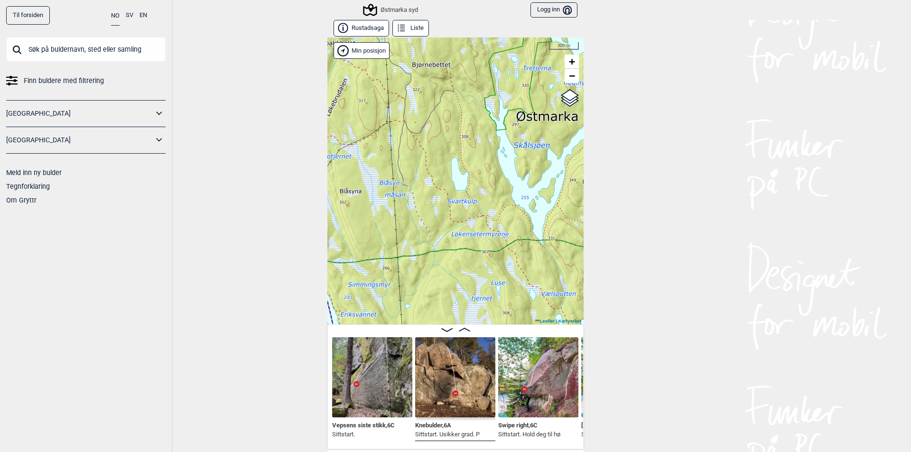
click at [445, 128] on div "Østmarka syd Min posisjon 300 m + − Kartverket OpenStreetMap Google satellite L…" at bounding box center [455, 180] width 256 height 287
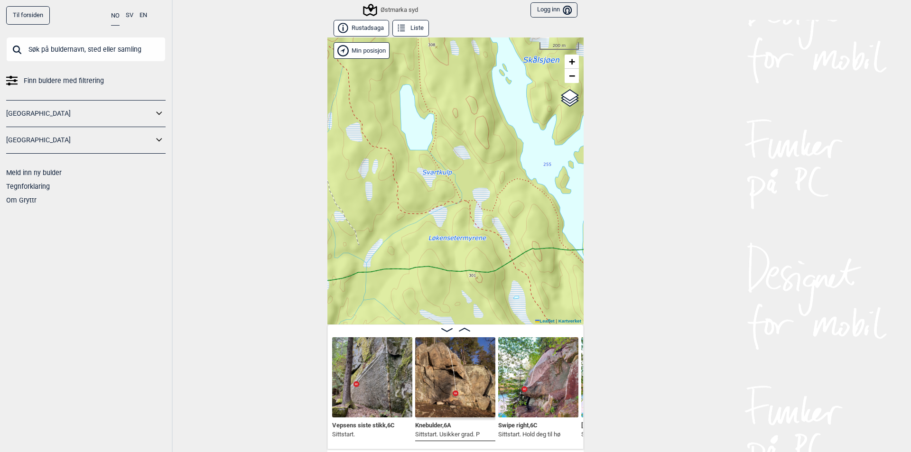
click at [408, 142] on div "Østmarka syd Min posisjon 200 m + − Kartverket OpenStreetMap Google satellite L…" at bounding box center [455, 180] width 256 height 287
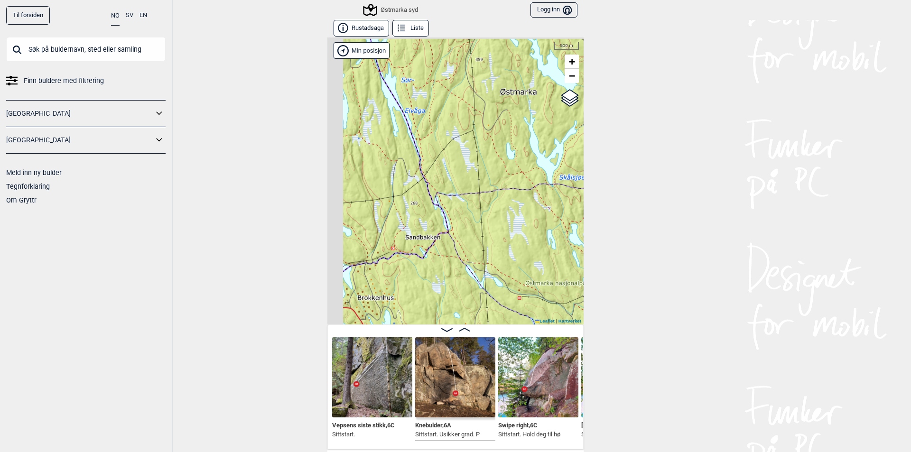
click at [524, 189] on div "Østmarka syd Min posisjon 500 m + − Kartverket OpenStreetMap Google satellite L…" at bounding box center [455, 180] width 256 height 287
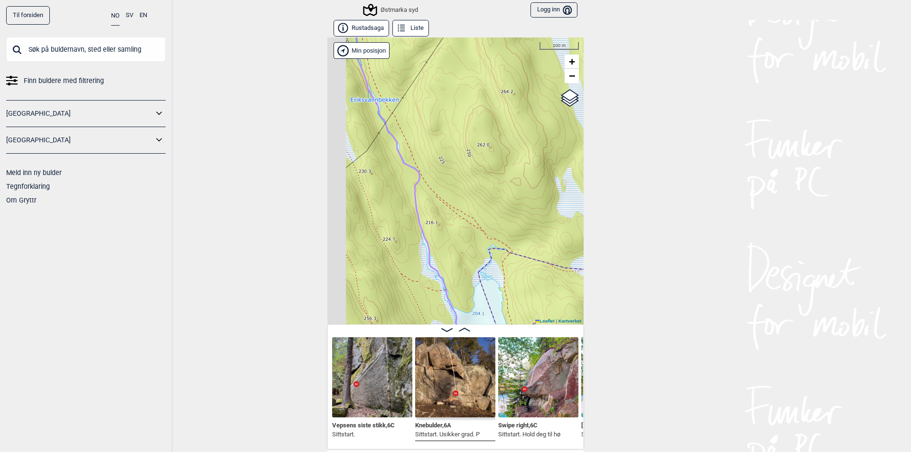
click at [480, 234] on div "Østmarka syd Min posisjon 100 m + − Kartverket OpenStreetMap Google satellite L…" at bounding box center [455, 180] width 256 height 287
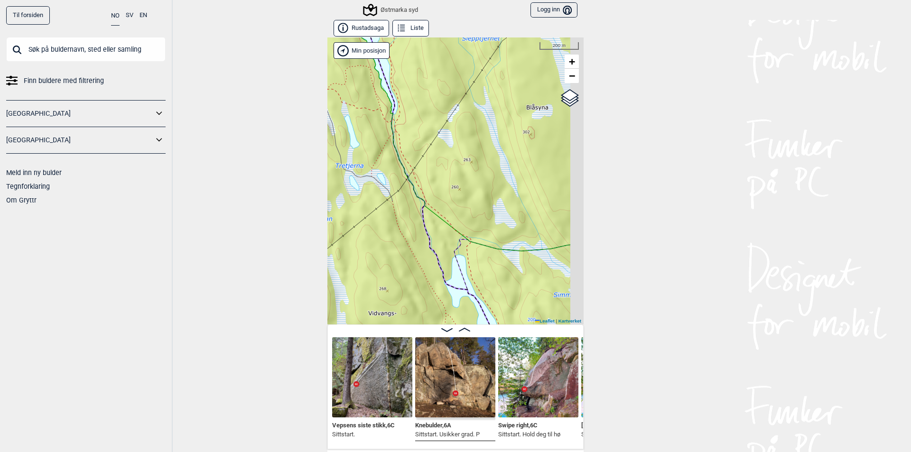
click at [463, 230] on div "Østmarka syd Min posisjon 200 m + − Kartverket OpenStreetMap Google satellite L…" at bounding box center [455, 180] width 256 height 287
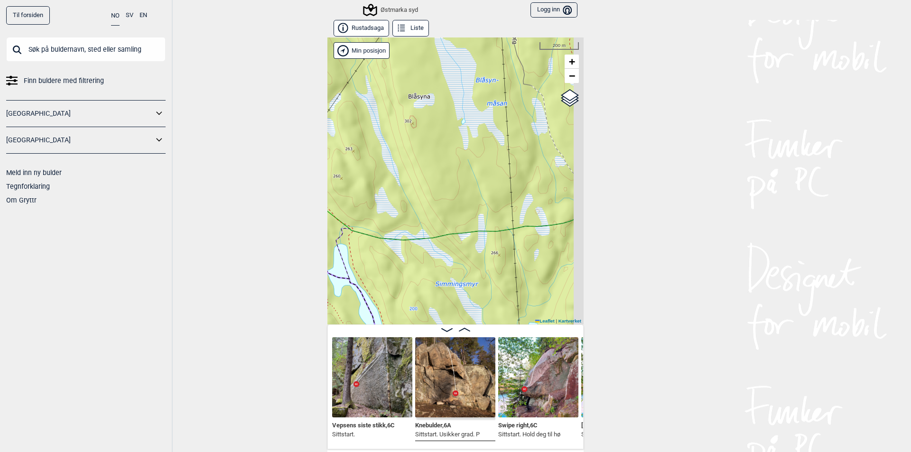
click at [426, 224] on div "Østmarka syd Min posisjon 200 m + − Kartverket OpenStreetMap Google satellite L…" at bounding box center [455, 180] width 256 height 287
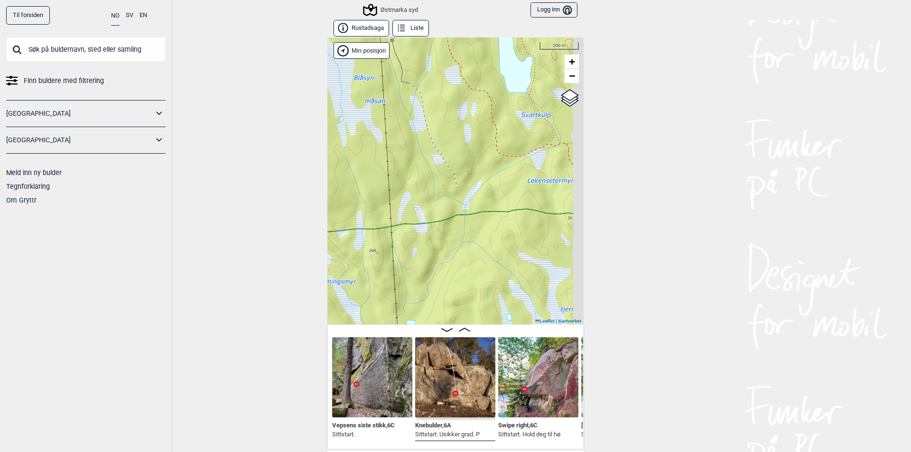
click at [379, 227] on div "Østmarka syd Min posisjon 200 m + − Kartverket OpenStreetMap Google satellite L…" at bounding box center [455, 180] width 256 height 287
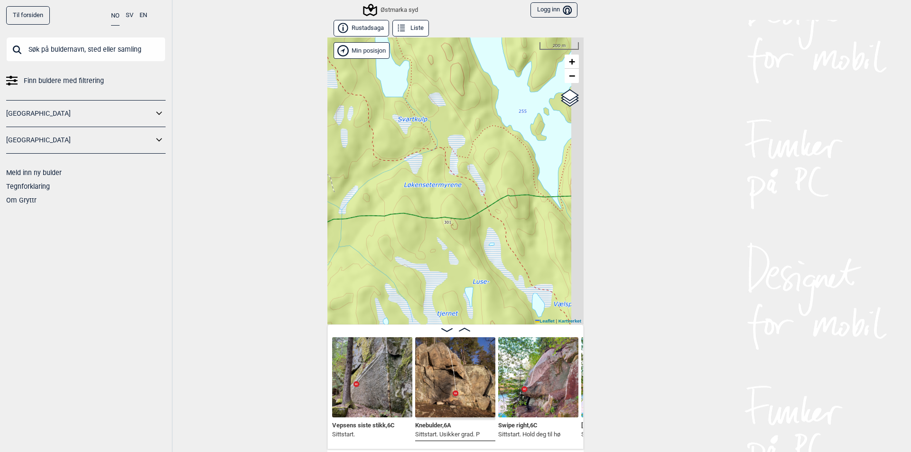
click at [353, 228] on div "Østmarka syd Min posisjon 200 m + − Kartverket OpenStreetMap Google satellite L…" at bounding box center [455, 180] width 256 height 287
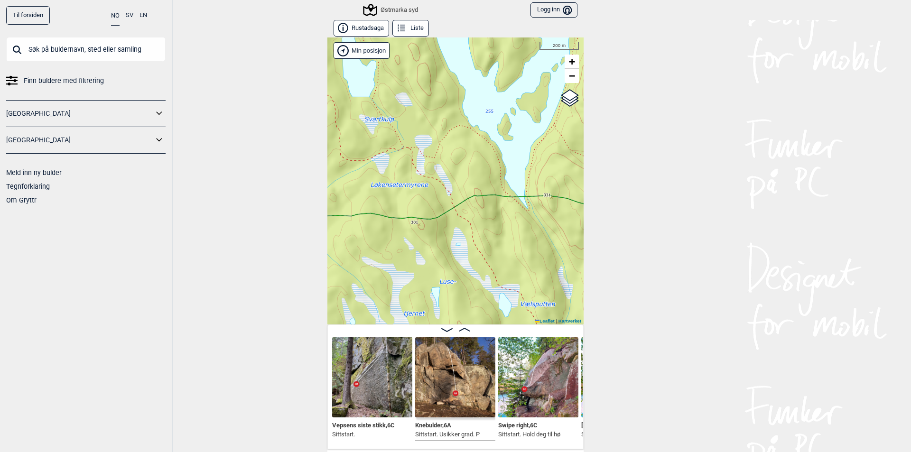
click at [436, 216] on div "Østmarka syd Min posisjon 200 m + − Kartverket OpenStreetMap Google satellite L…" at bounding box center [455, 180] width 256 height 287
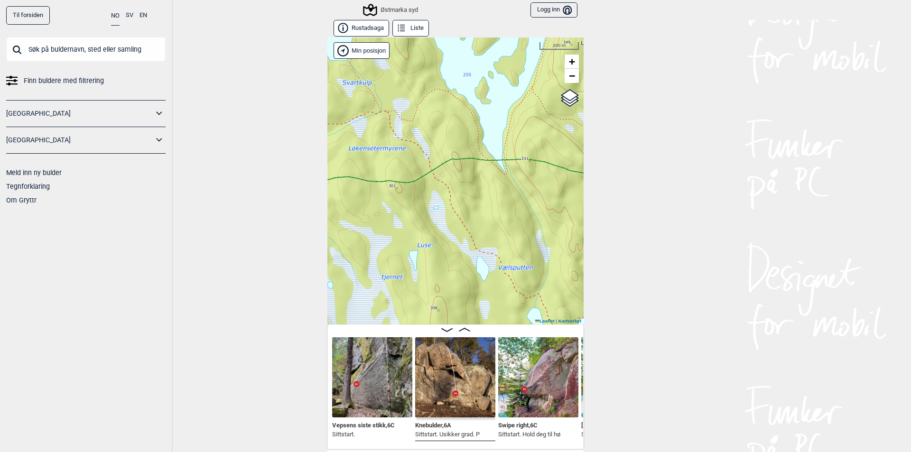
click at [413, 138] on div "Østmarka syd Min posisjon 200 m + − Kartverket OpenStreetMap Google satellite L…" at bounding box center [455, 180] width 256 height 287
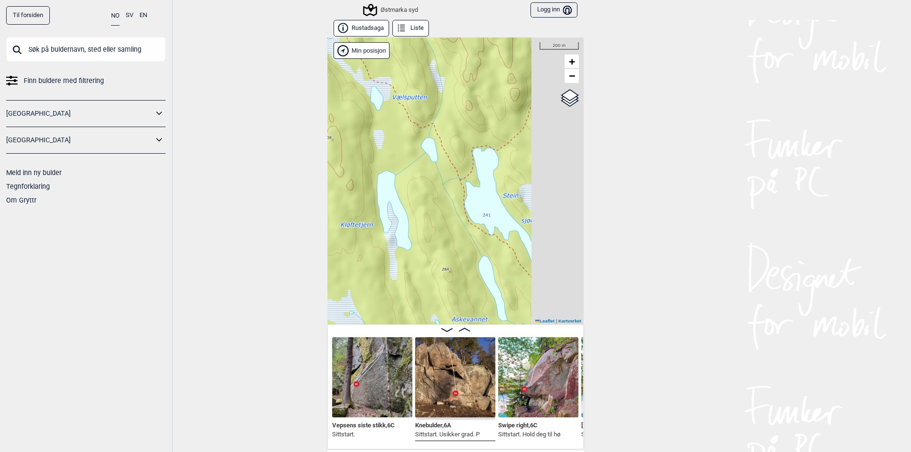
click at [416, 110] on div "Østmarka syd Min posisjon 200 m + − Kartverket OpenStreetMap Google satellite L…" at bounding box center [455, 180] width 256 height 287
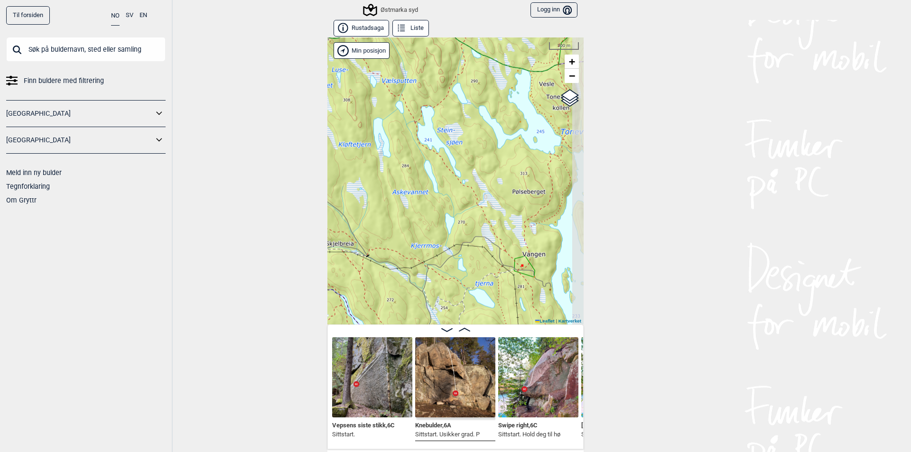
click at [420, 131] on div "Østmarka syd Min posisjon 300 m + − Kartverket OpenStreetMap Google satellite L…" at bounding box center [455, 180] width 256 height 287
